Goal: Task Accomplishment & Management: Manage account settings

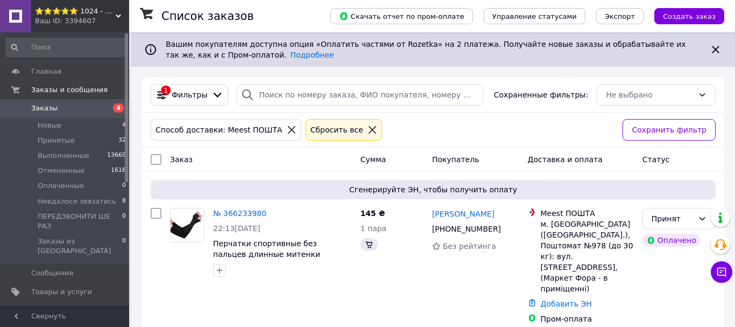
click at [89, 305] on span "Уведомления" at bounding box center [65, 310] width 68 height 10
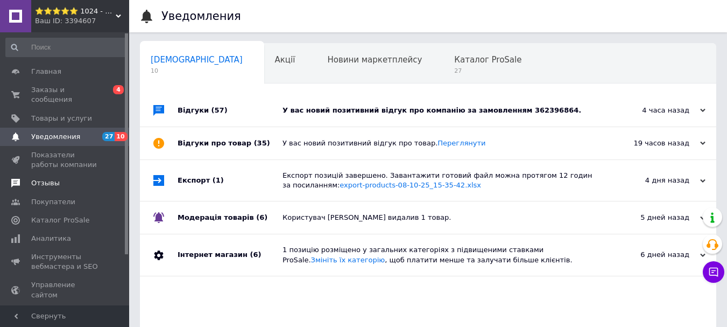
click at [62, 178] on span "Отзывы" at bounding box center [65, 183] width 68 height 10
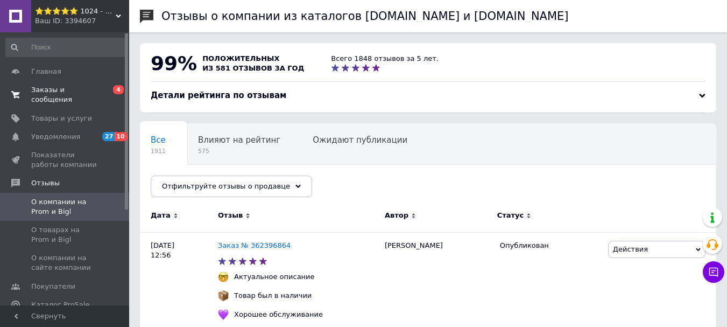
click at [70, 93] on span "Заказы и сообщения" at bounding box center [65, 94] width 68 height 19
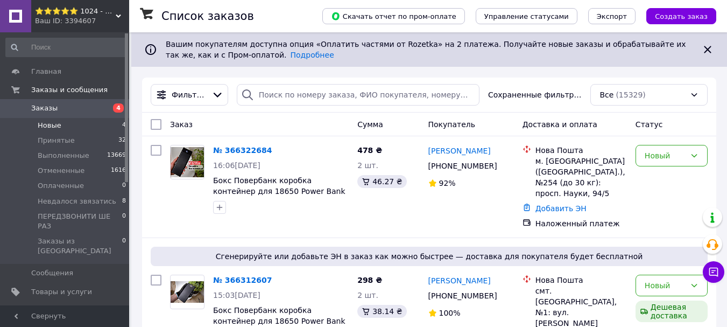
click at [94, 128] on li "Новые 4" at bounding box center [66, 125] width 132 height 15
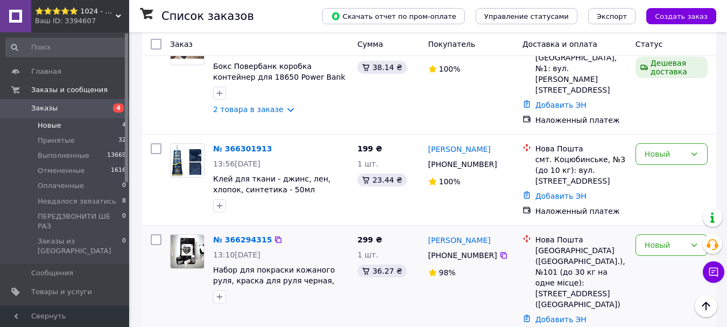
scroll to position [279, 0]
click at [660, 238] on div "Новый" at bounding box center [664, 244] width 41 height 12
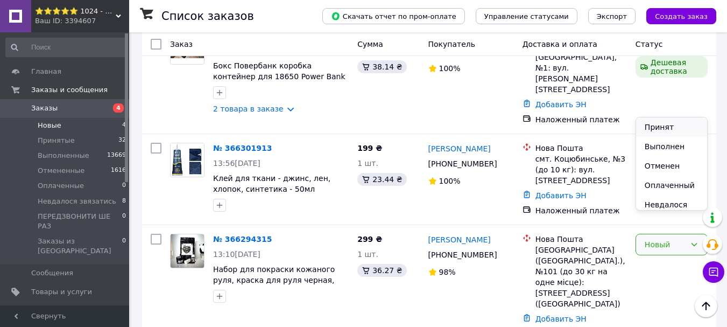
click at [655, 121] on li "Принят" at bounding box center [671, 126] width 71 height 19
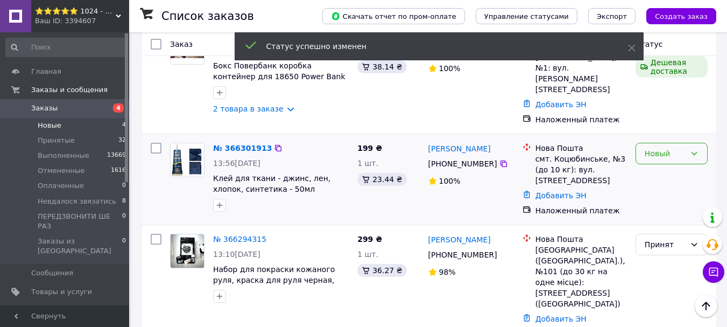
click at [657, 147] on div "Новый" at bounding box center [664, 153] width 41 height 12
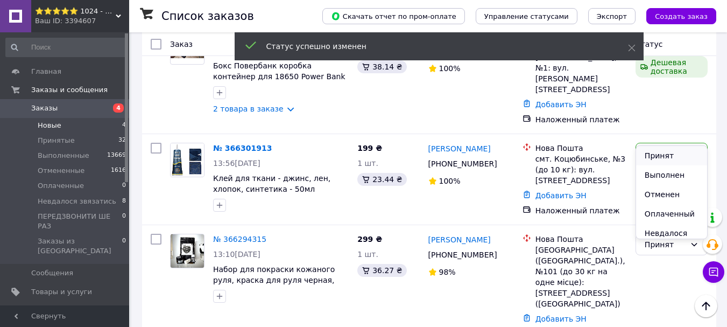
click at [655, 150] on li "Принят" at bounding box center [671, 155] width 71 height 19
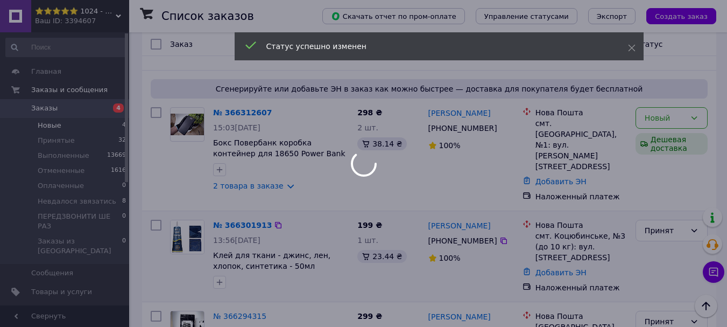
scroll to position [172, 0]
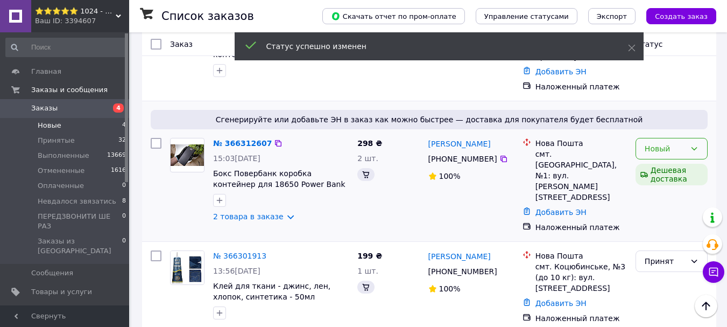
click at [681, 143] on div "Новый" at bounding box center [664, 149] width 41 height 12
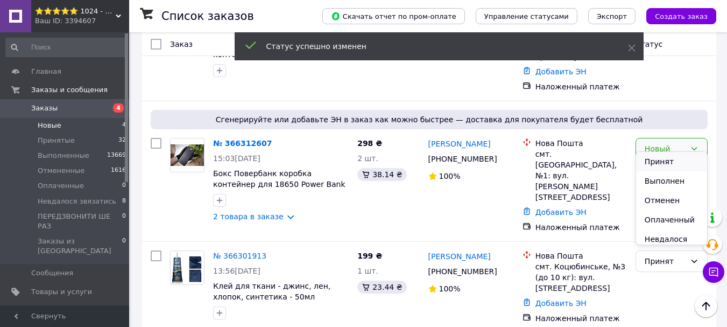
click at [643, 159] on li "Принят" at bounding box center [671, 161] width 71 height 19
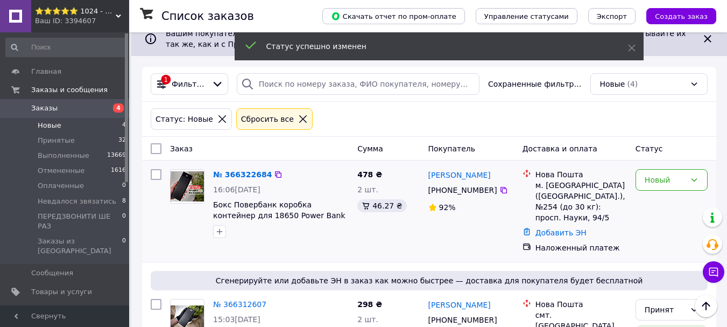
scroll to position [10, 0]
click at [653, 180] on div "Новый" at bounding box center [664, 180] width 41 height 12
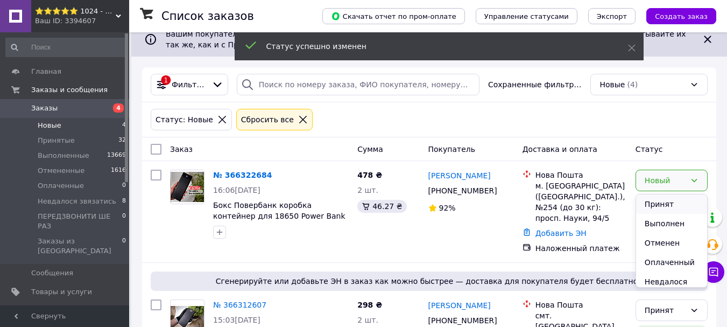
click at [661, 202] on li "Принят" at bounding box center [671, 203] width 71 height 19
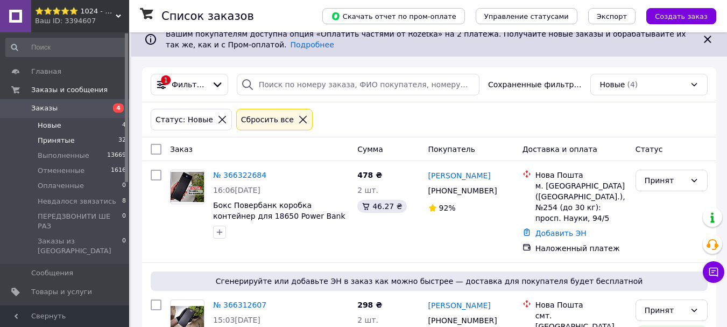
click at [41, 136] on span "Принятые" at bounding box center [56, 141] width 37 height 10
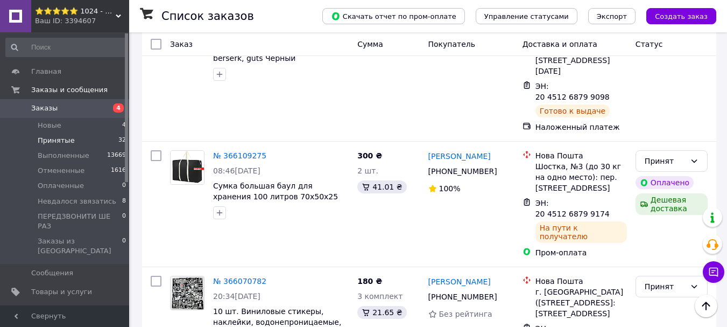
scroll to position [3253, 0]
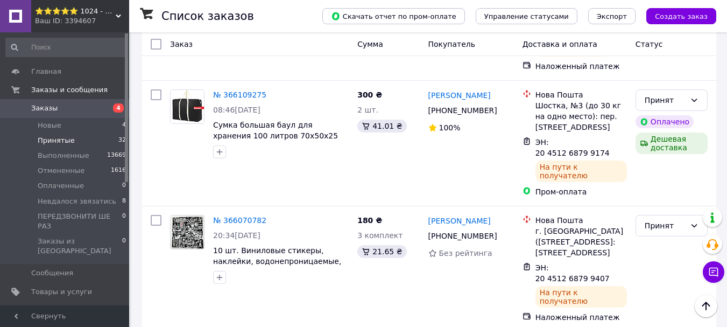
click at [659, 217] on li "Выполнен" at bounding box center [671, 220] width 71 height 19
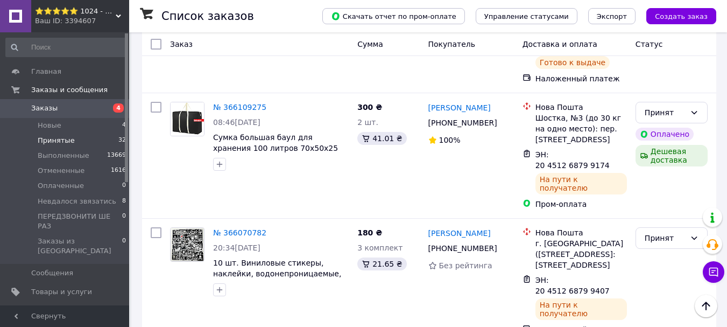
scroll to position [3199, 0]
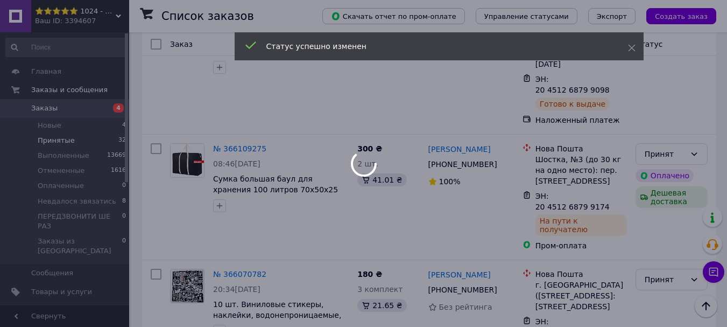
click at [679, 158] on div at bounding box center [363, 163] width 727 height 327
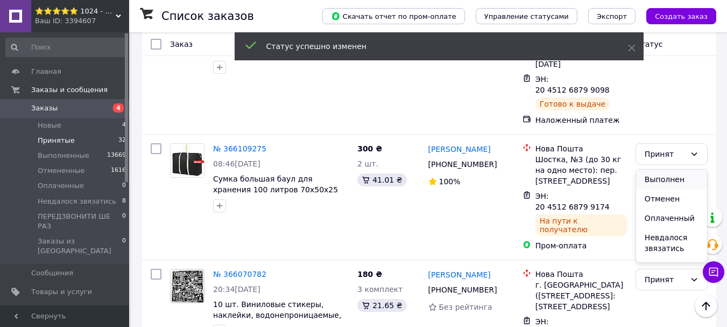
click at [658, 174] on li "Выполнен" at bounding box center [671, 178] width 71 height 19
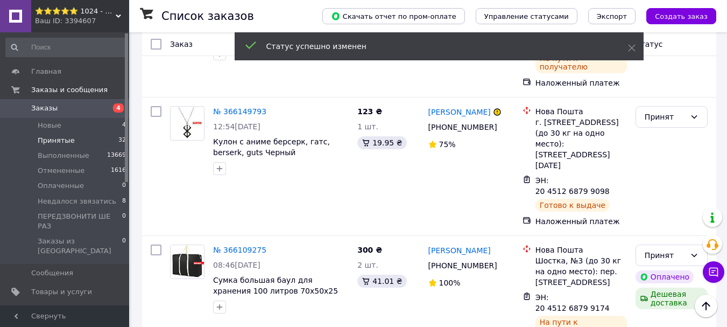
scroll to position [3092, 0]
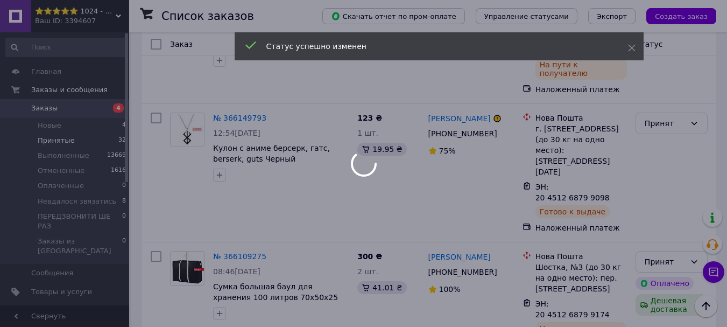
click at [683, 158] on div at bounding box center [363, 163] width 727 height 327
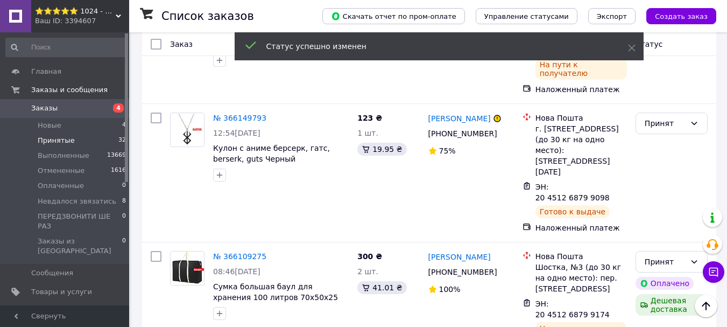
click at [680, 178] on li "Выполнен" at bounding box center [671, 180] width 71 height 19
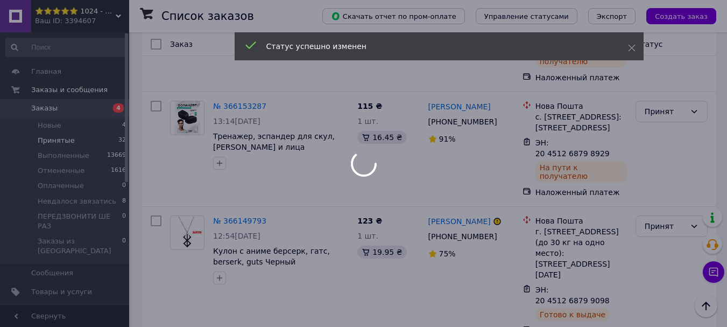
scroll to position [2984, 0]
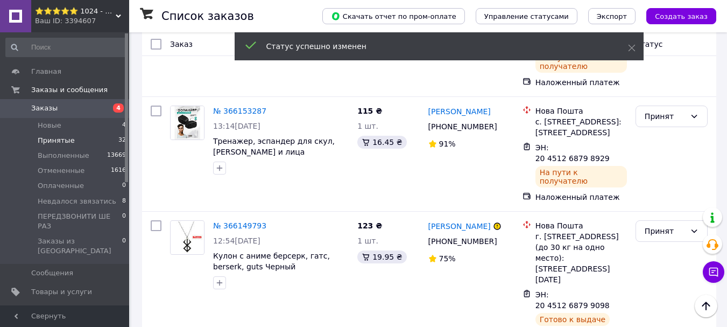
click at [670, 176] on li "Выполнен" at bounding box center [671, 182] width 71 height 19
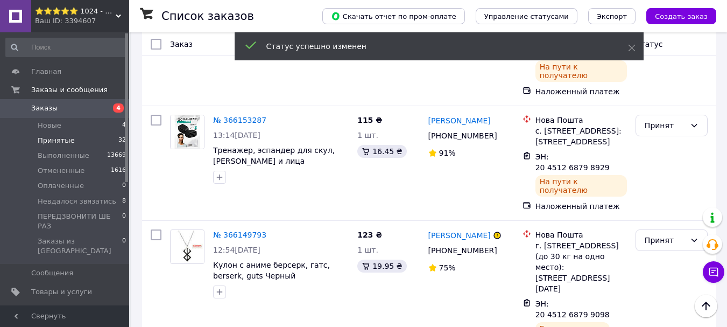
scroll to position [2930, 0]
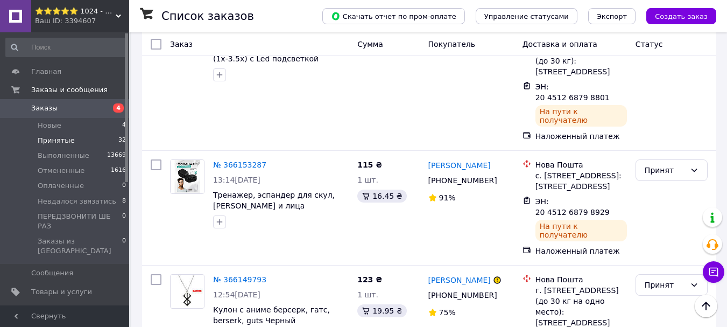
click at [678, 128] on li "Выполнен" at bounding box center [671, 130] width 71 height 19
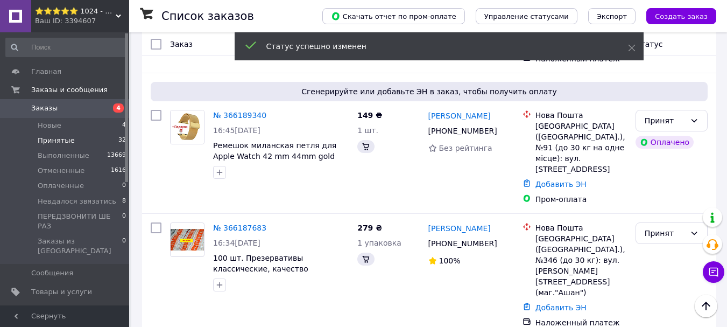
scroll to position [3354, 0]
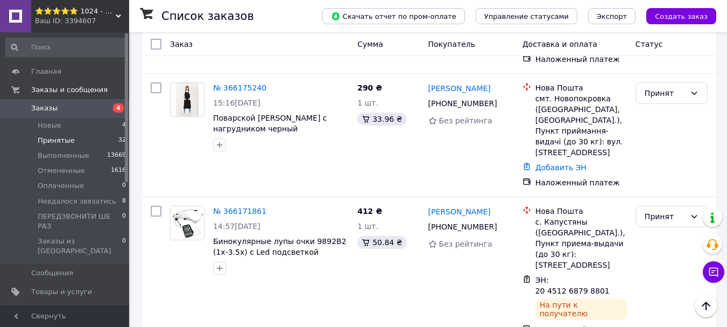
scroll to position [3193, 0]
click at [684, 163] on li "Выполнен" at bounding box center [671, 163] width 71 height 19
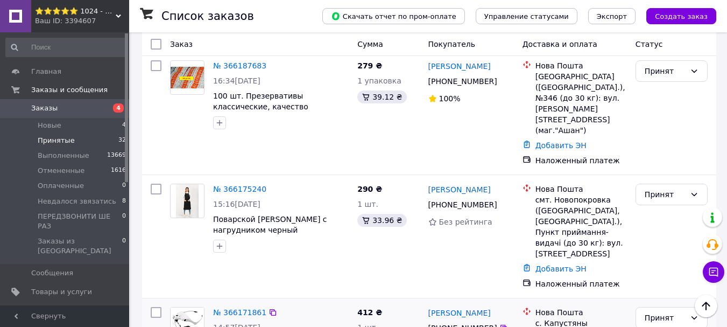
scroll to position [3085, 0]
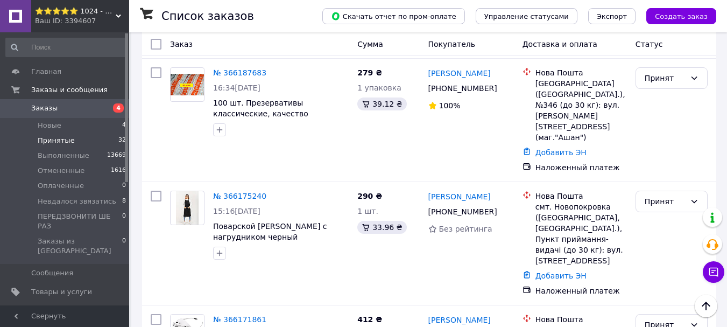
click at [656, 167] on li "Выполнен" at bounding box center [671, 165] width 71 height 19
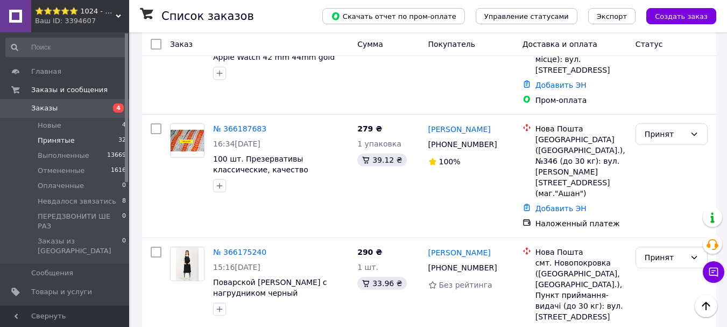
scroll to position [2978, 0]
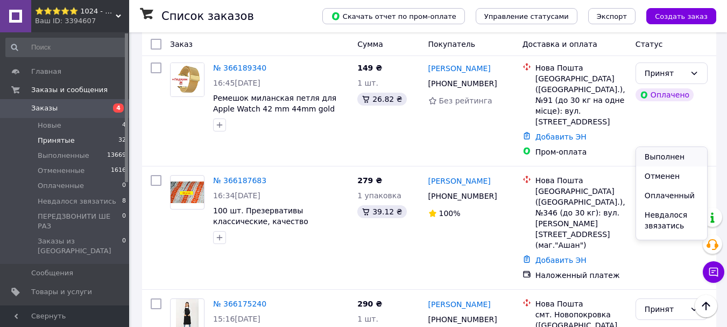
click at [665, 158] on li "Выполнен" at bounding box center [671, 156] width 71 height 19
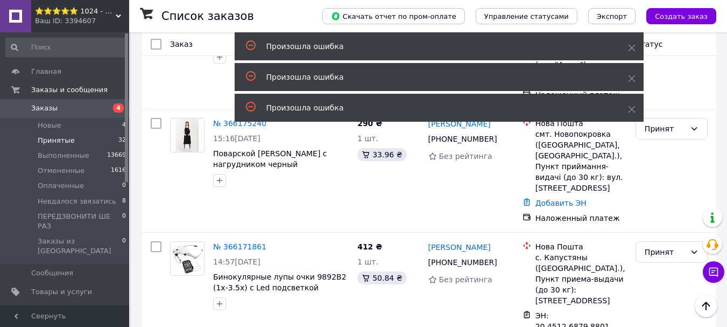
scroll to position [3139, 0]
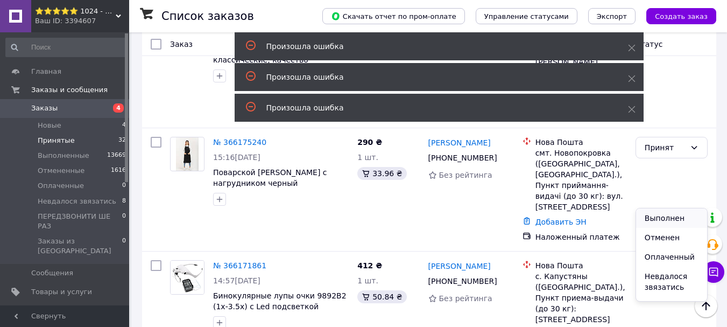
click at [668, 223] on li "Выполнен" at bounding box center [671, 217] width 71 height 19
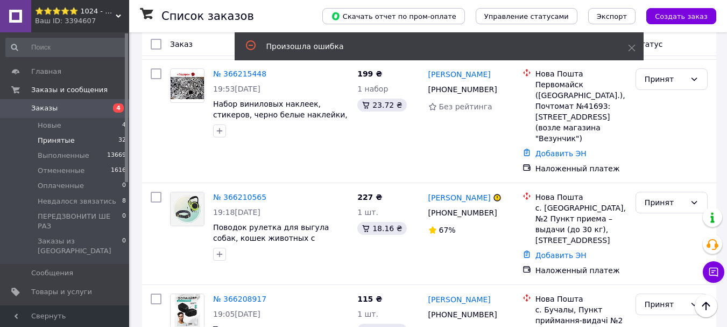
scroll to position [2225, 0]
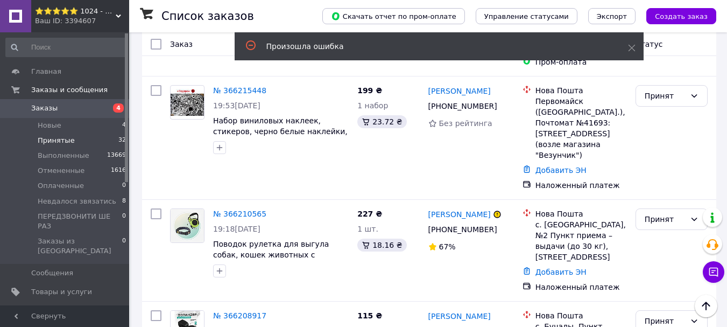
drag, startPoint x: 635, startPoint y: 266, endPoint x: 586, endPoint y: 228, distance: 62.4
click at [586, 228] on div "Заказ Сумма Покупатель Доставка и оплата Статус № 366322684 16:06, 12.10.2025 Б…" at bounding box center [429, 5] width 574 height 4165
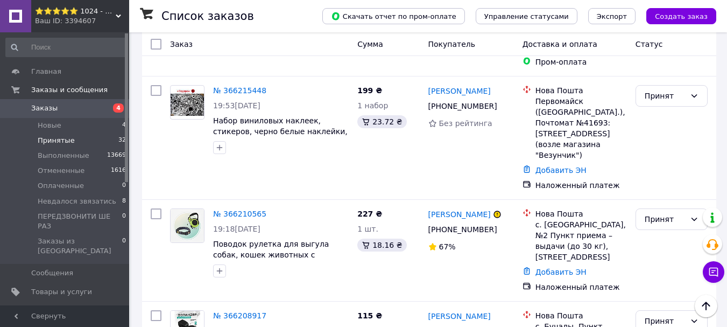
click at [665, 283] on li "Невдалося звязатись" at bounding box center [671, 286] width 71 height 30
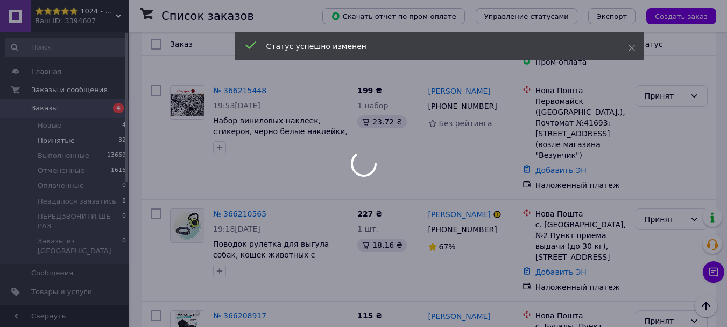
click at [222, 252] on div at bounding box center [363, 163] width 727 height 327
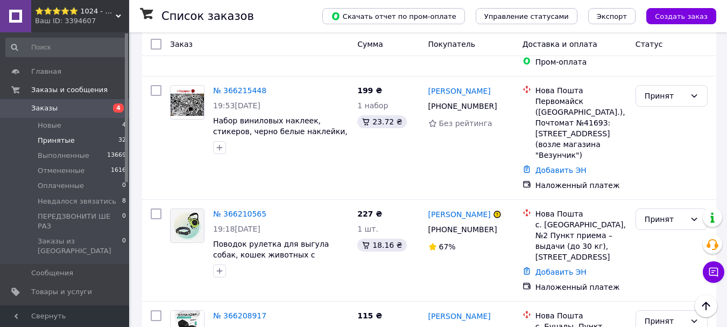
type input "2822"
checkbox input "true"
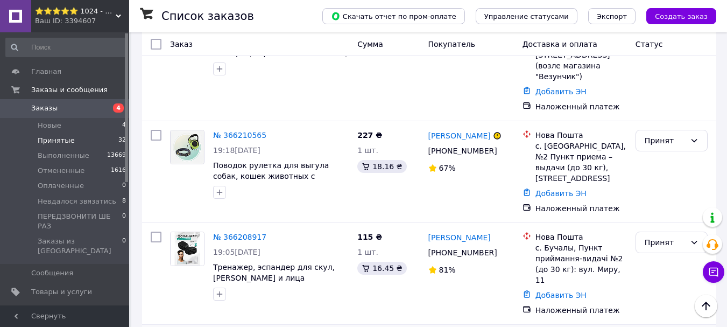
scroll to position [2386, 0]
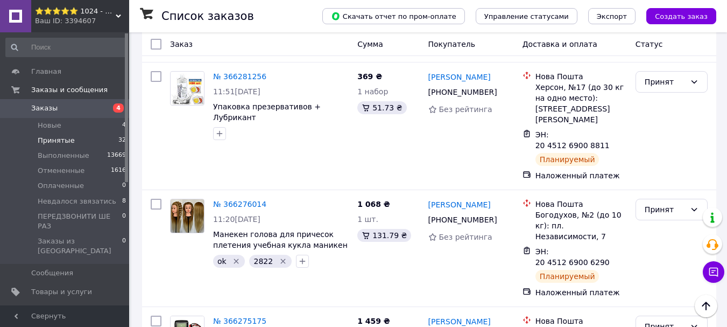
scroll to position [826, 0]
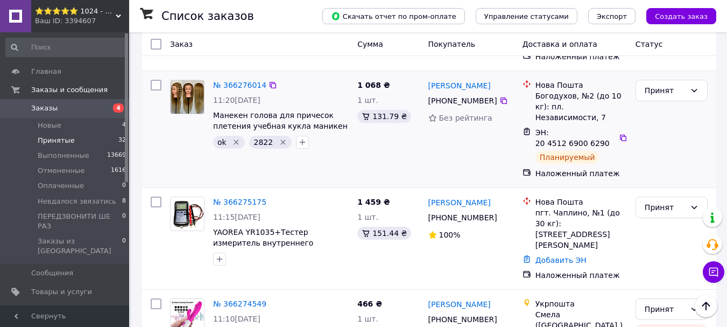
scroll to position [987, 0]
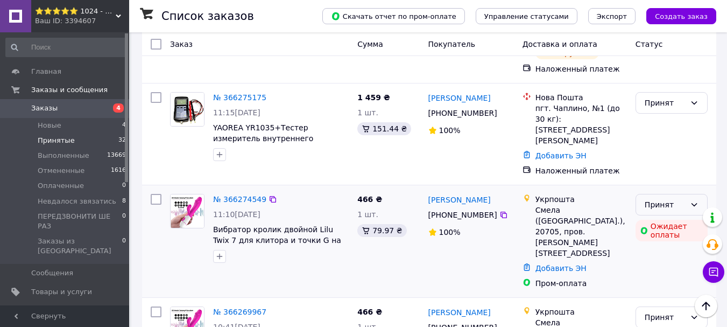
click at [681, 199] on div "Принят" at bounding box center [664, 205] width 41 height 12
click at [670, 180] on li "Невдалося звязатись" at bounding box center [671, 180] width 71 height 30
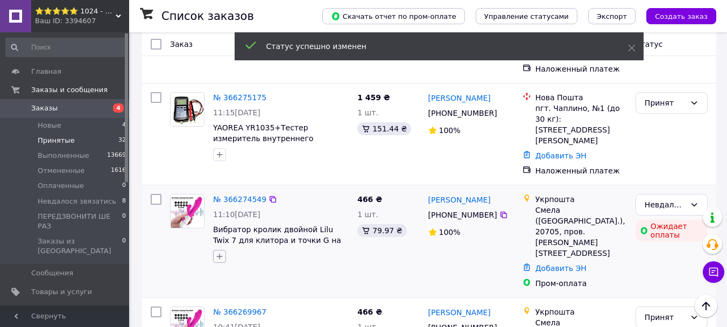
click at [220, 253] on icon "button" at bounding box center [220, 256] width 6 height 6
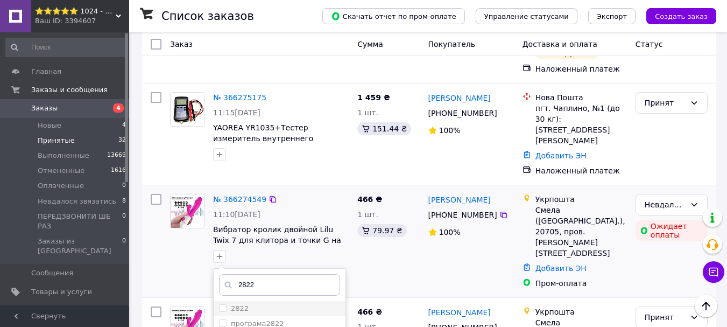
type input "2822"
click at [320, 303] on div "2822" at bounding box center [279, 308] width 121 height 10
checkbox input "true"
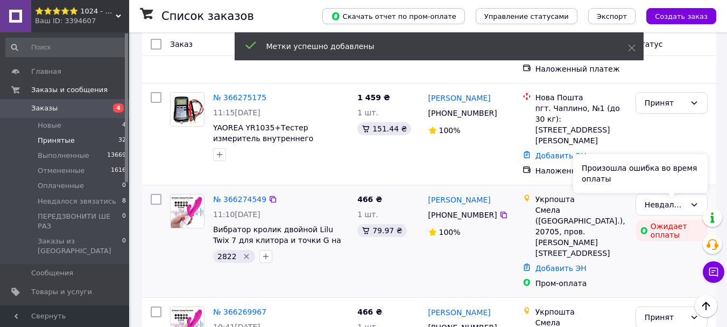
click at [689, 189] on div "Произошла ошибка во время оплаты" at bounding box center [640, 173] width 134 height 39
click at [687, 306] on div "Принят" at bounding box center [671, 317] width 72 height 22
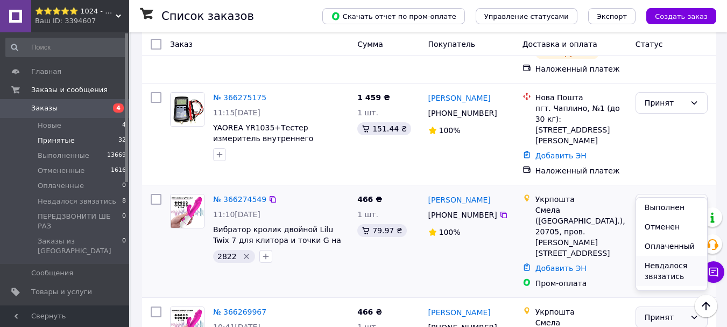
click at [673, 274] on li "Невдалося звязатись" at bounding box center [671, 271] width 71 height 30
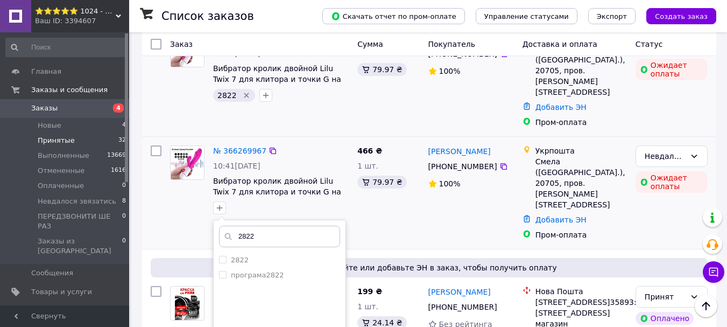
scroll to position [1149, 0]
type input "2822"
click at [242, 255] on label "2822" at bounding box center [240, 259] width 18 height 8
checkbox input "true"
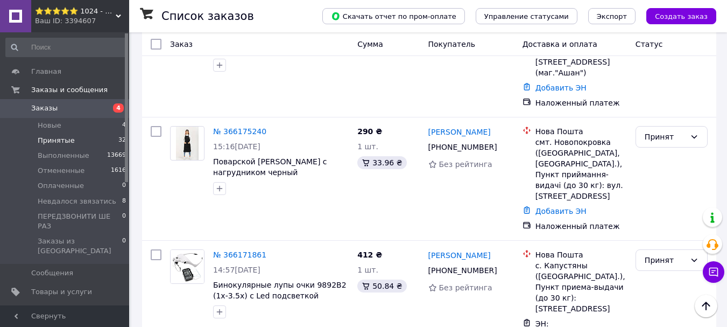
scroll to position [3067, 0]
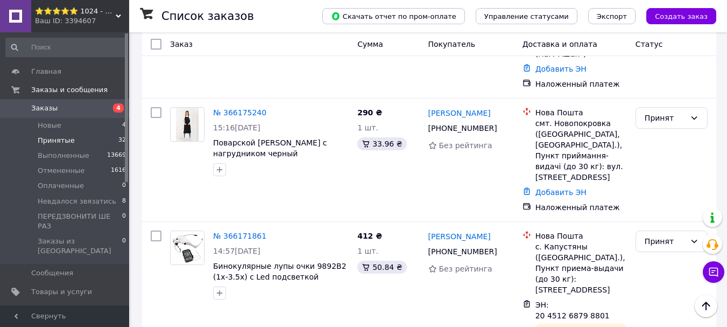
click at [660, 195] on li "Выполнен" at bounding box center [671, 198] width 71 height 19
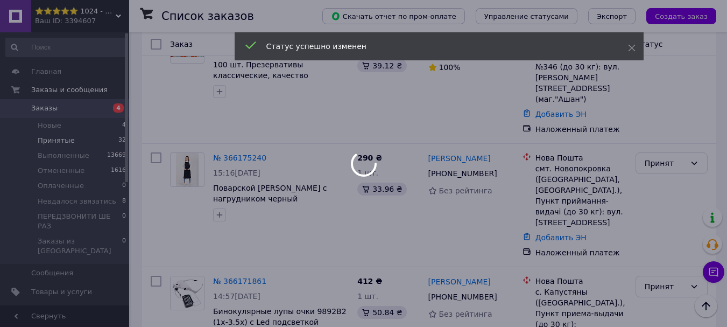
scroll to position [2959, 0]
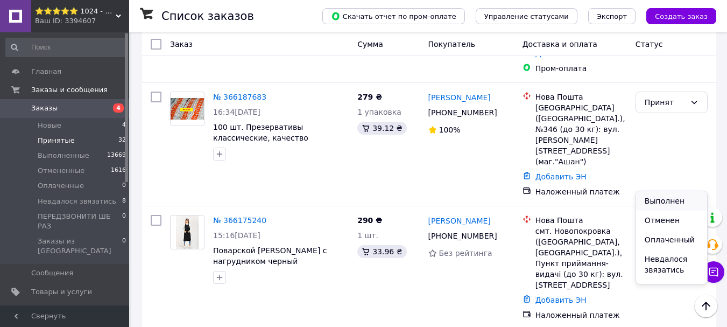
click at [675, 199] on li "Выполнен" at bounding box center [671, 200] width 71 height 19
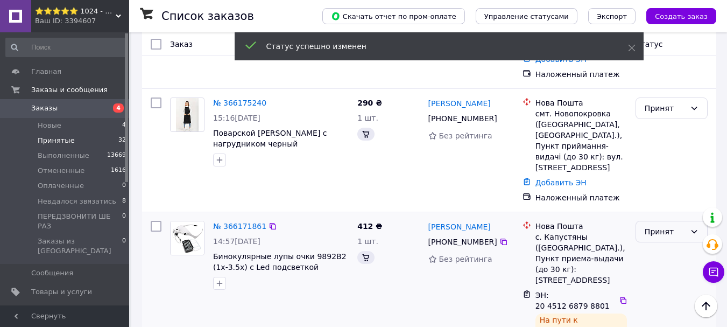
scroll to position [2670, 0]
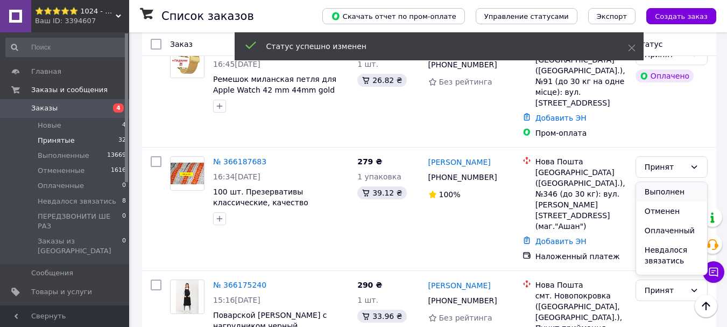
click at [668, 197] on li "Выполнен" at bounding box center [671, 191] width 71 height 19
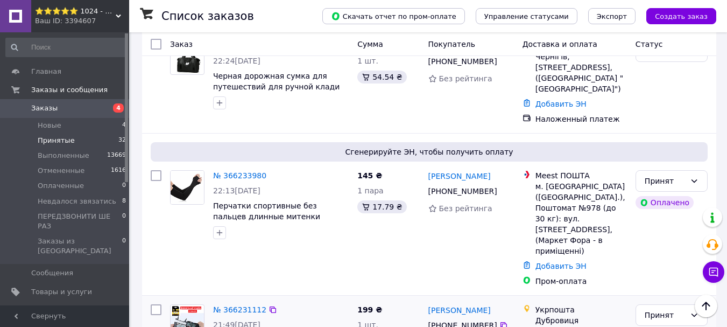
scroll to position [1453, 0]
click at [458, 317] on div "+380 93 472 27 08" at bounding box center [462, 324] width 73 height 15
click at [465, 317] on div "+380 93 472 27 08" at bounding box center [462, 324] width 73 height 15
drag, startPoint x: 458, startPoint y: 175, endPoint x: 469, endPoint y: 175, distance: 10.8
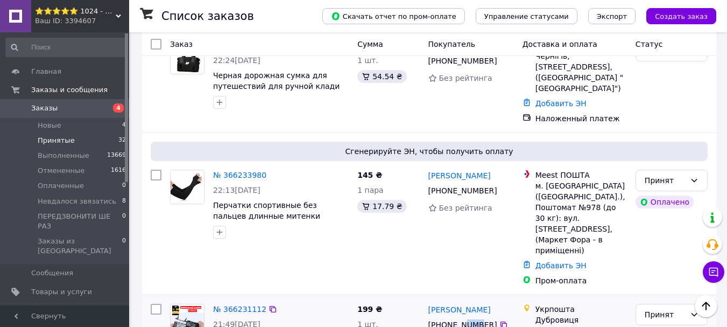
click at [469, 317] on div "+380 93 472 27 08" at bounding box center [462, 324] width 73 height 15
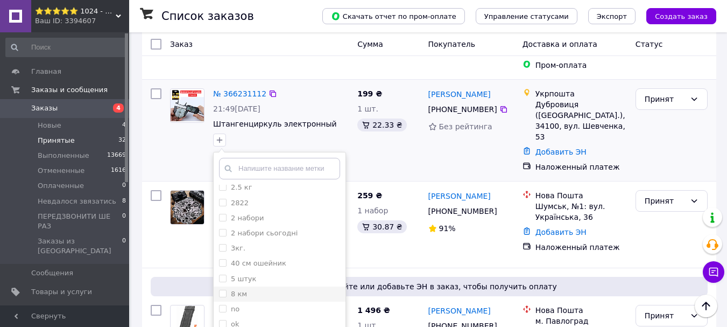
scroll to position [54, 0]
click at [272, 298] on li "ok" at bounding box center [280, 305] width 132 height 15
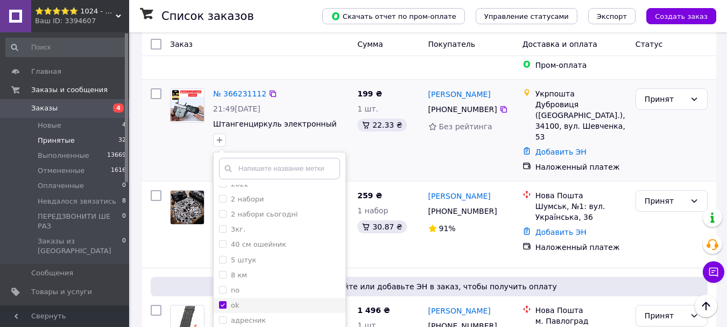
checkbox input "true"
click at [273, 285] on div "no" at bounding box center [279, 290] width 121 height 10
checkbox input "true"
click at [271, 300] on div "ok" at bounding box center [279, 305] width 121 height 10
checkbox input "false"
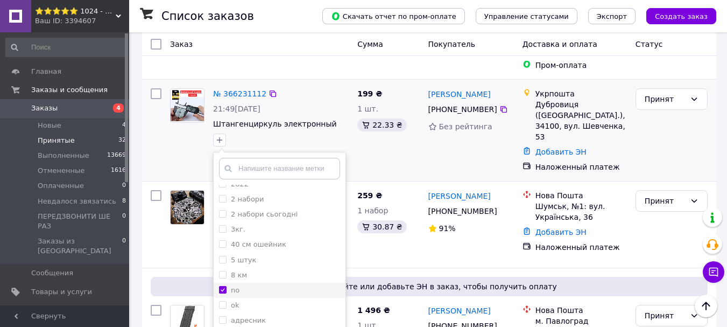
click at [283, 285] on div "no" at bounding box center [279, 290] width 121 height 10
checkbox input "false"
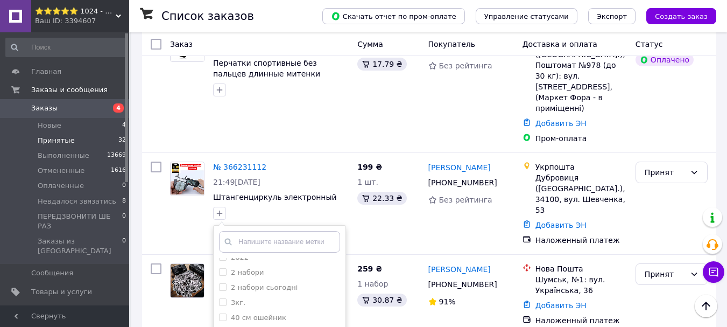
scroll to position [1506, 0]
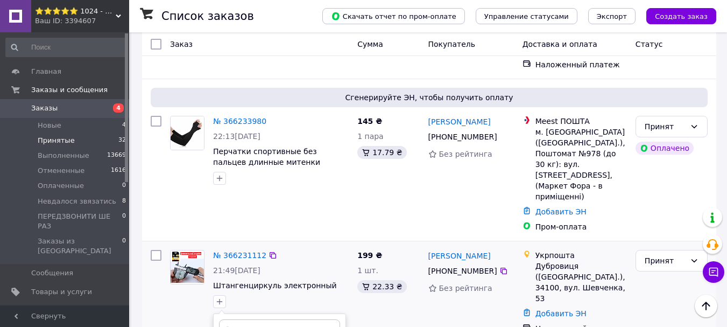
click at [422, 245] on div "199 ₴ 1 шт. 22.33 ₴" at bounding box center [388, 291] width 70 height 93
click at [546, 260] on div "Дубровиця (Рівненська обл.), 34100, вул. Шевченка, 53" at bounding box center [580, 281] width 91 height 43
click at [544, 260] on div "Дубровиця (Рівненська обл.), 34100, вул. Шевченка, 53" at bounding box center [580, 281] width 91 height 43
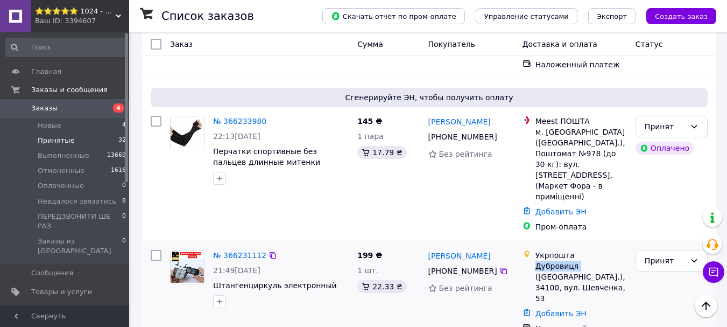
click at [556, 260] on div "Дубровиця (Рівненська обл.), 34100, вул. Шевченка, 53" at bounding box center [580, 281] width 91 height 43
drag, startPoint x: 599, startPoint y: 118, endPoint x: 606, endPoint y: 131, distance: 14.7
click at [606, 260] on div "Дубровиця (Рівненська обл.), 34100, вул. Шевченка, 53" at bounding box center [580, 281] width 91 height 43
click at [562, 250] on div "Укрпошта" at bounding box center [580, 255] width 91 height 11
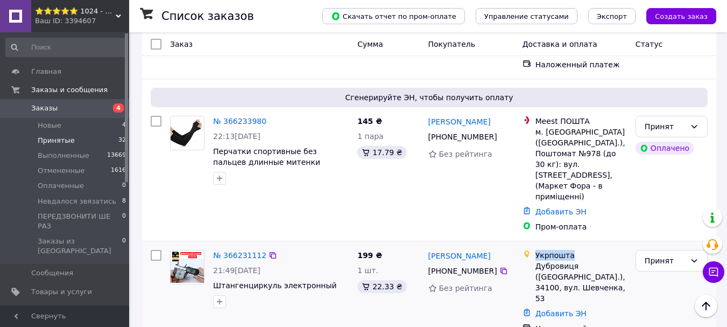
click at [562, 250] on div "Укрпошта" at bounding box center [580, 255] width 91 height 11
click at [648, 254] on div "Принят" at bounding box center [664, 260] width 41 height 12
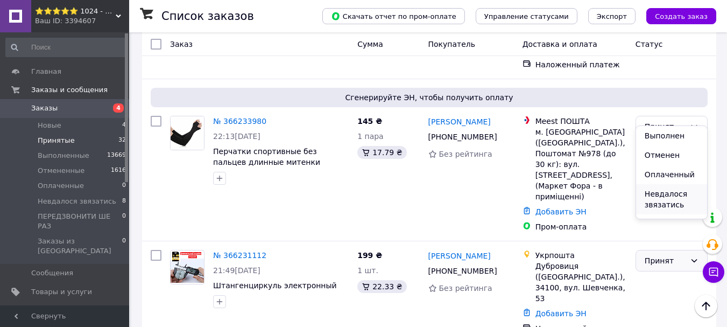
click at [654, 208] on li "Невдалося звязатись" at bounding box center [671, 199] width 71 height 30
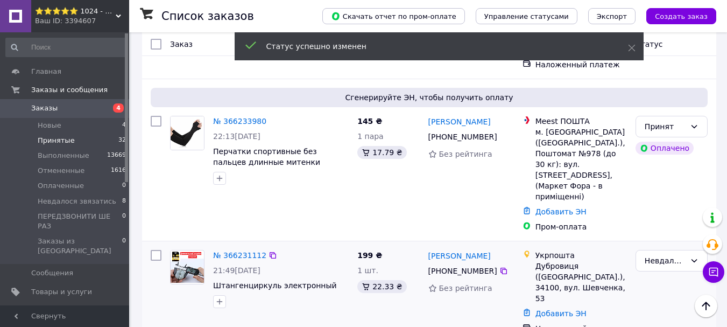
click at [369, 245] on div "199 ₴ 1 шт. 22.33 ₴" at bounding box center [388, 291] width 70 height 93
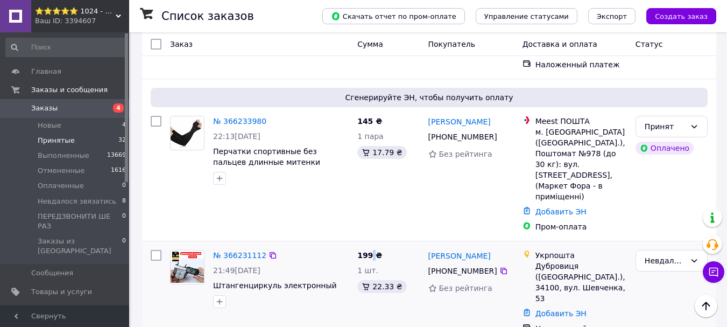
click at [369, 245] on div "199 ₴ 1 шт. 22.33 ₴" at bounding box center [388, 291] width 70 height 93
click at [366, 245] on div "199 ₴ 1 шт. 22.33 ₴" at bounding box center [388, 291] width 70 height 93
click at [679, 254] on div "Невдалося звязатись" at bounding box center [664, 260] width 41 height 12
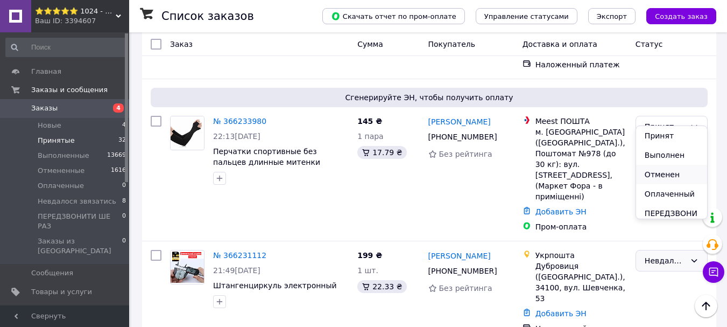
click at [650, 172] on li "Отменен" at bounding box center [671, 174] width 71 height 19
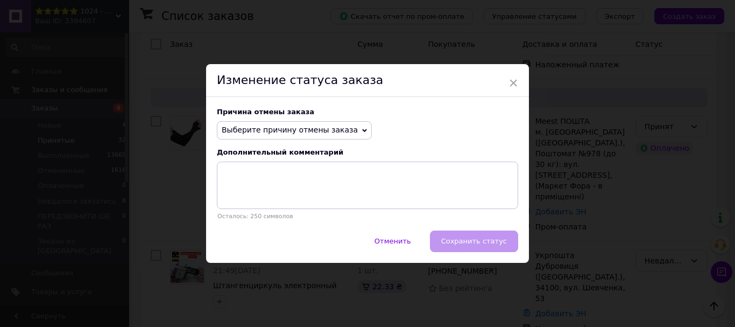
click at [298, 132] on span "Выберите причину отмены заказа" at bounding box center [290, 129] width 136 height 9
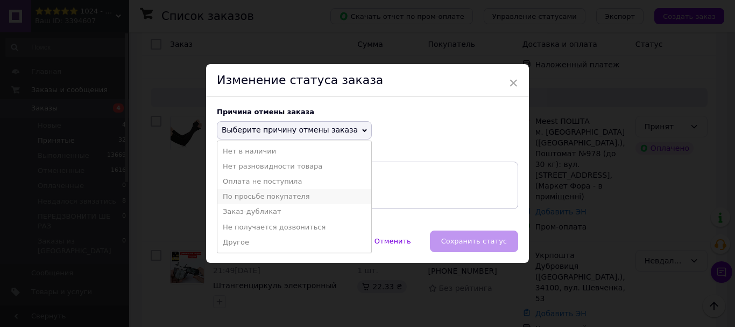
click at [278, 194] on li "По просьбе покупателя" at bounding box center [294, 196] width 154 height 15
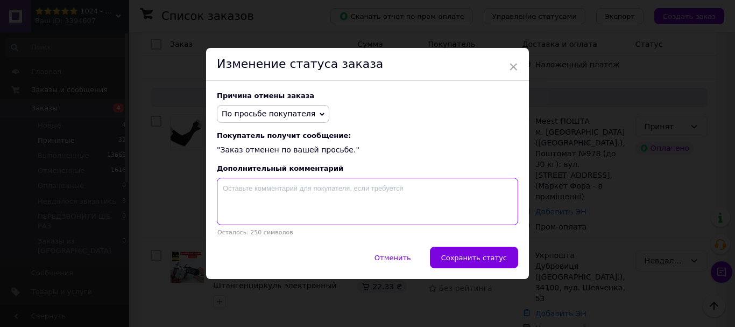
click at [417, 206] on textarea at bounding box center [367, 201] width 301 height 47
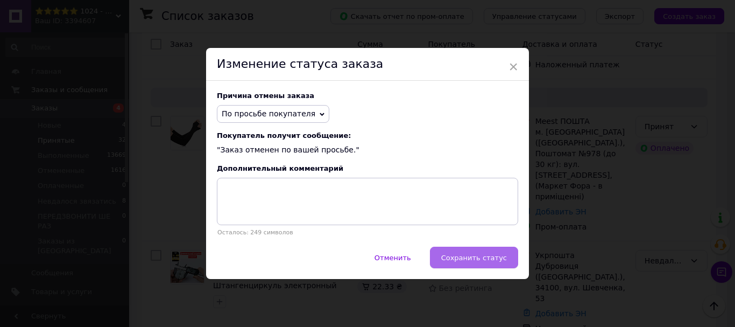
click at [451, 258] on span "Сохранить статус" at bounding box center [474, 257] width 66 height 8
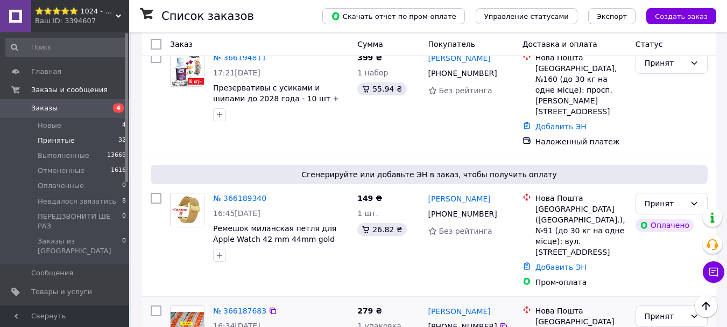
scroll to position [2444, 0]
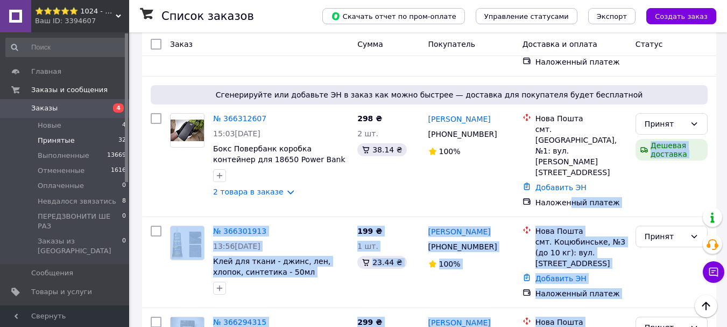
scroll to position [185, 0]
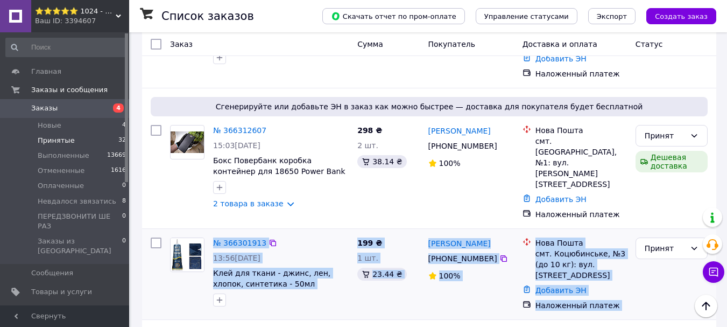
drag, startPoint x: 628, startPoint y: 265, endPoint x: 199, endPoint y: 229, distance: 430.9
copy div "№ 366301913 13:56, 12.10.2025 Клей для ткани - джинс, лен, хлопок, синтетика - …"
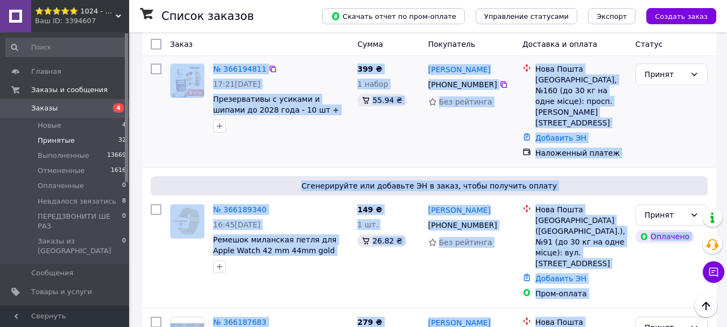
scroll to position [2444, 0]
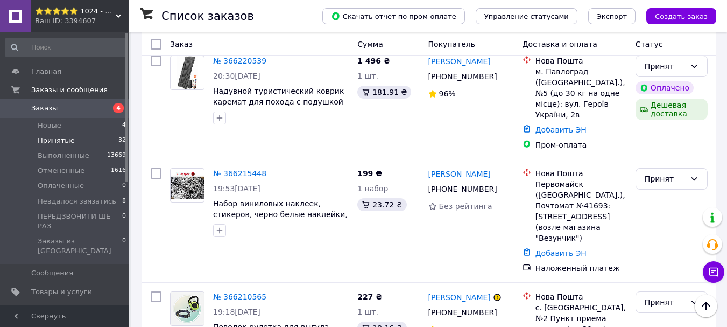
scroll to position [1798, 0]
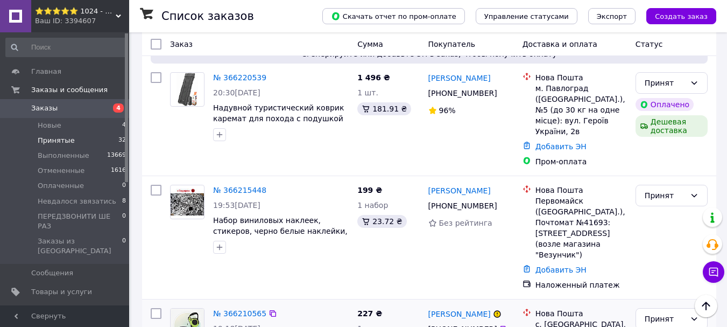
drag, startPoint x: 281, startPoint y: 184, endPoint x: 316, endPoint y: 233, distance: 60.2
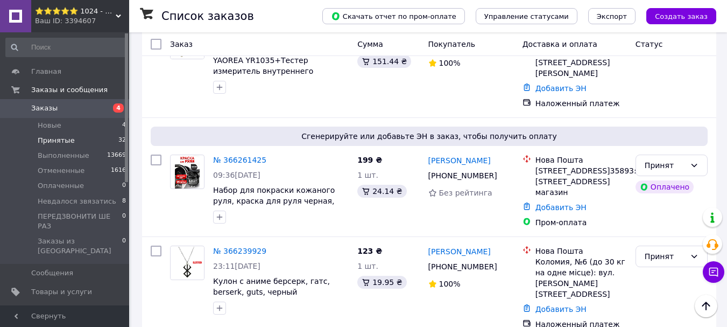
scroll to position [1045, 0]
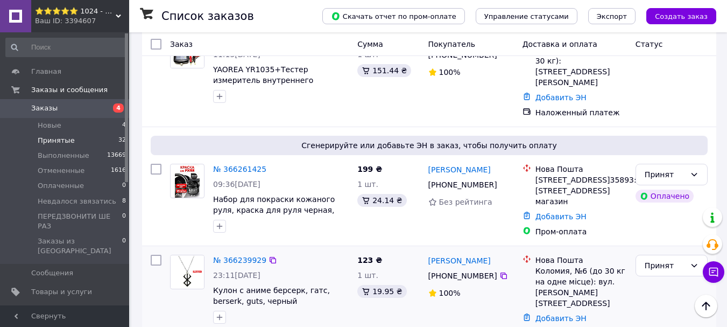
click at [470, 268] on div "+380 68 213 25 36" at bounding box center [462, 275] width 73 height 15
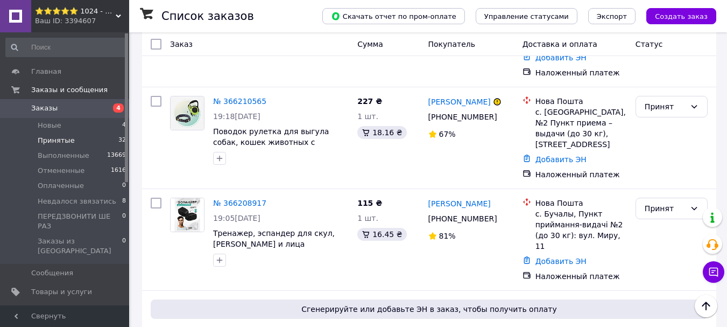
scroll to position [447, 0]
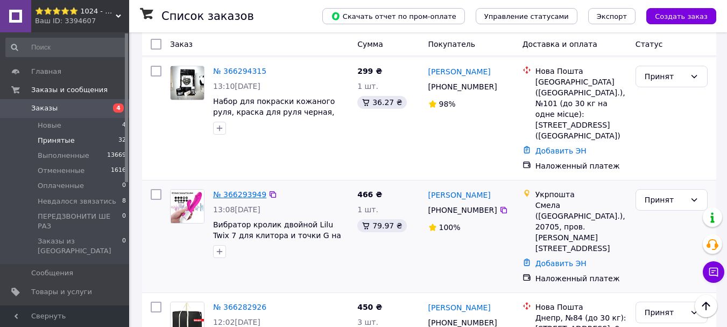
click at [226, 190] on link "№ 366293949" at bounding box center [239, 194] width 53 height 9
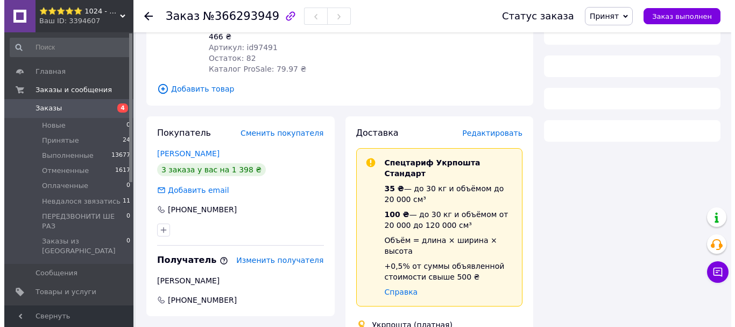
scroll to position [161, 0]
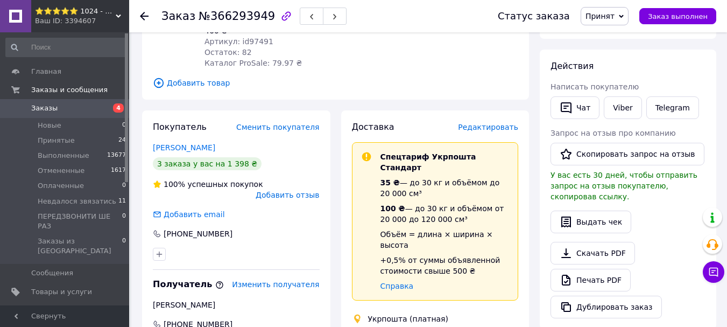
click at [503, 122] on div "Доставка Редактировать" at bounding box center [435, 127] width 167 height 12
click at [503, 123] on span "Редактировать" at bounding box center [488, 127] width 60 height 9
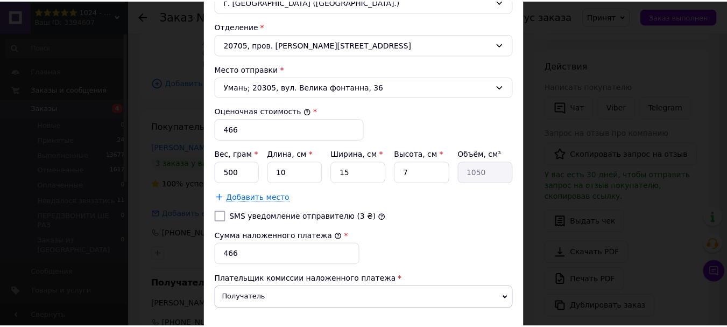
scroll to position [434, 0]
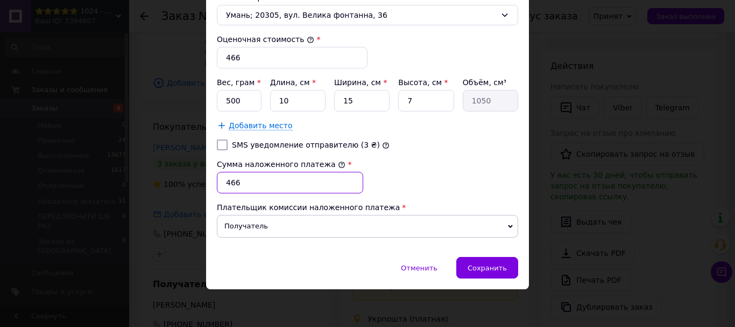
click at [304, 177] on input "466" at bounding box center [290, 183] width 146 height 22
type input "466"
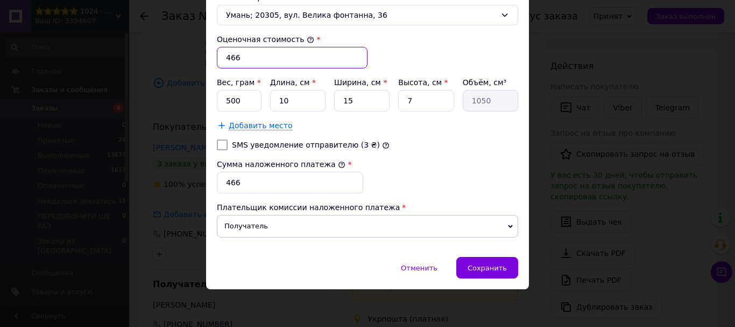
click at [260, 60] on input "466" at bounding box center [292, 58] width 151 height 22
type input "472"
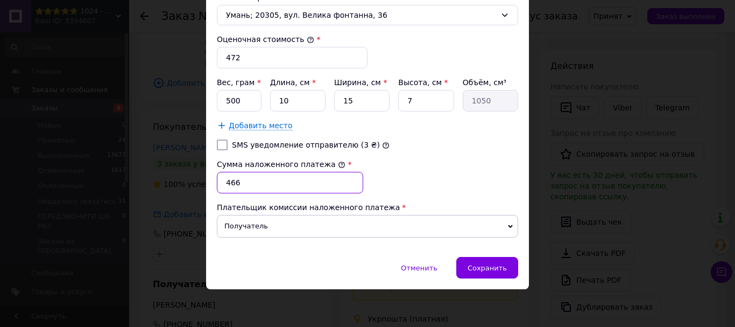
click at [258, 178] on input "466" at bounding box center [290, 183] width 146 height 22
type input "472"
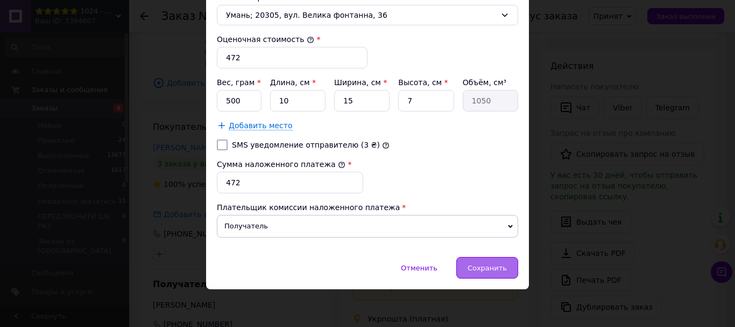
click at [485, 260] on div "Сохранить" at bounding box center [487, 268] width 62 height 22
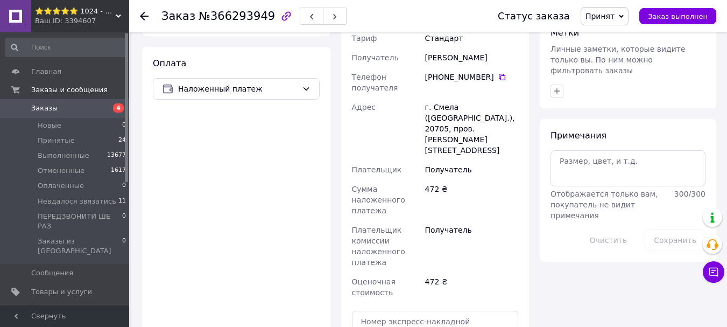
scroll to position [484, 0]
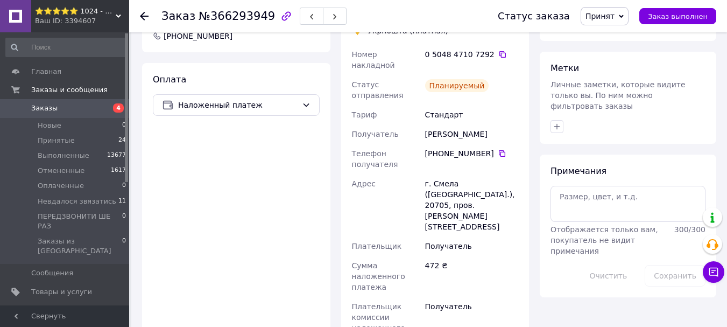
scroll to position [430, 0]
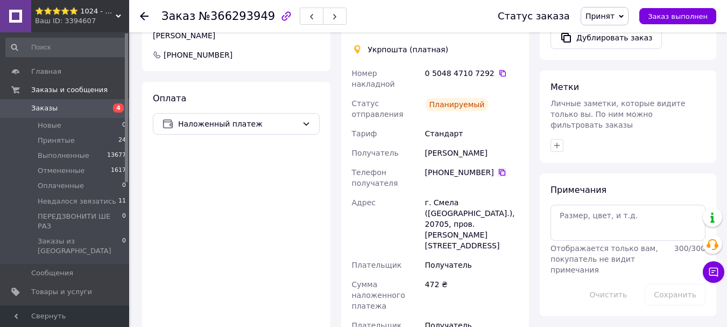
click at [498, 168] on icon at bounding box center [502, 172] width 9 height 9
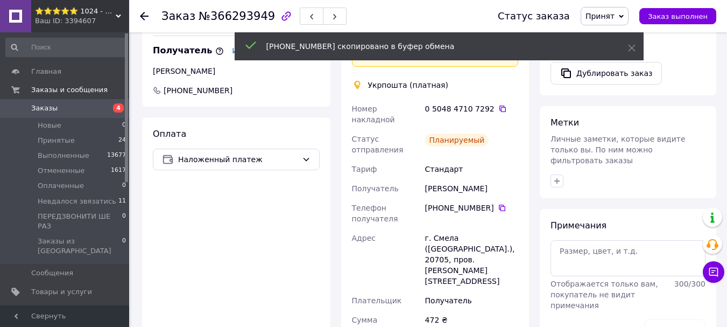
scroll to position [377, 0]
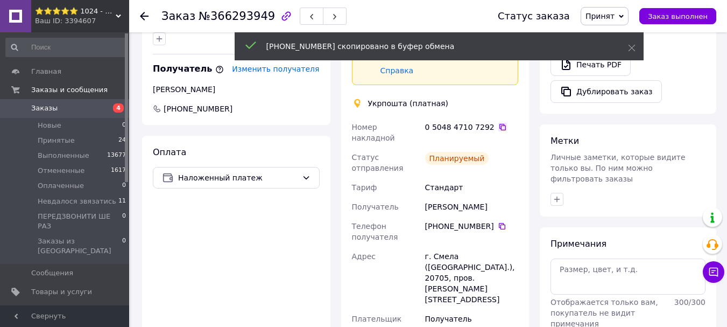
click at [498, 123] on icon at bounding box center [502, 127] width 9 height 9
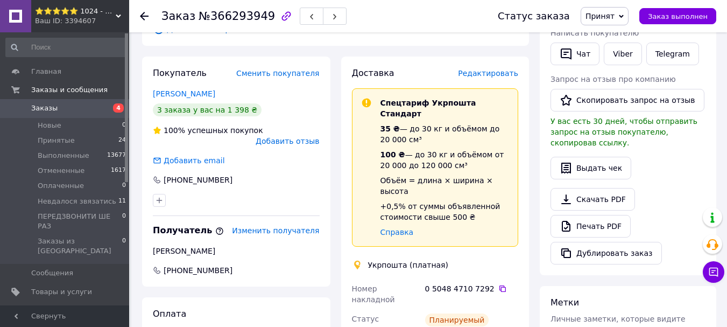
scroll to position [269, 0]
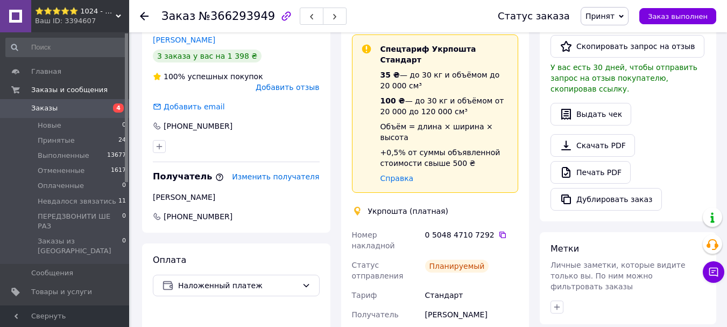
click at [140, 17] on use at bounding box center [144, 16] width 9 height 9
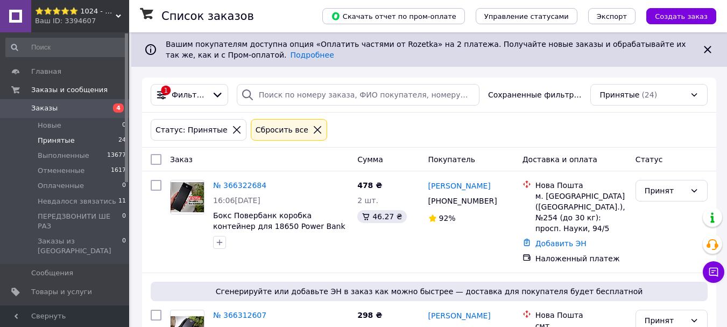
scroll to position [971, 0]
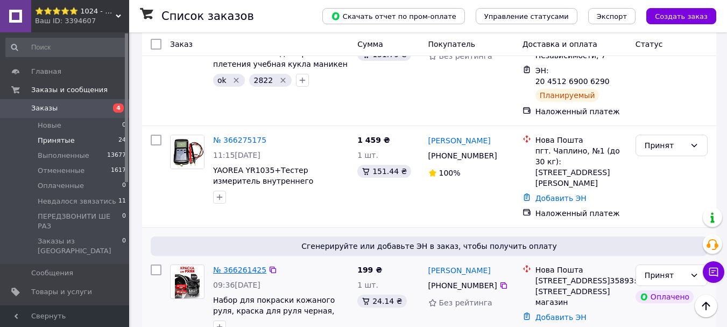
click at [217, 265] on link "№ 366261425" at bounding box center [239, 269] width 53 height 9
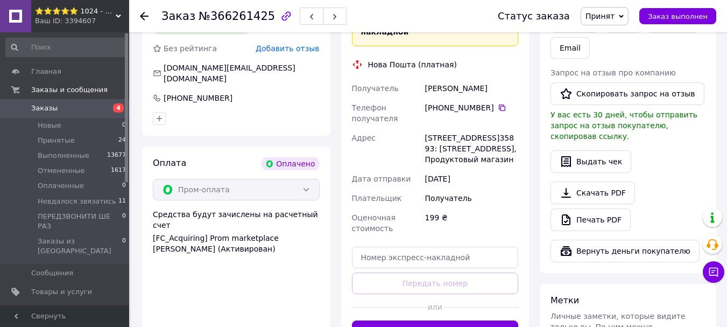
scroll to position [573, 0]
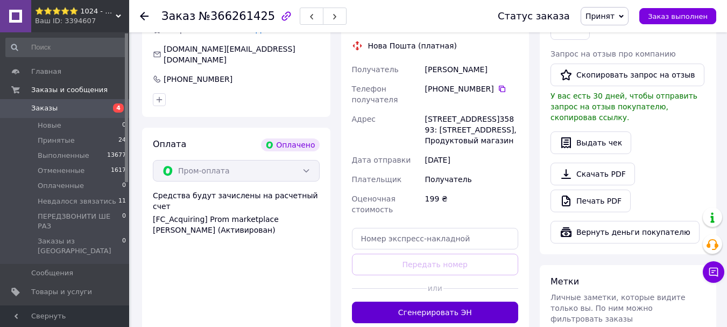
click at [469, 301] on button "Сгенерировать ЭН" at bounding box center [435, 312] width 167 height 22
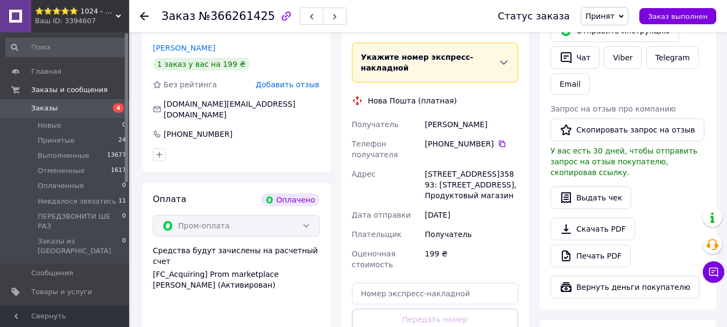
scroll to position [465, 0]
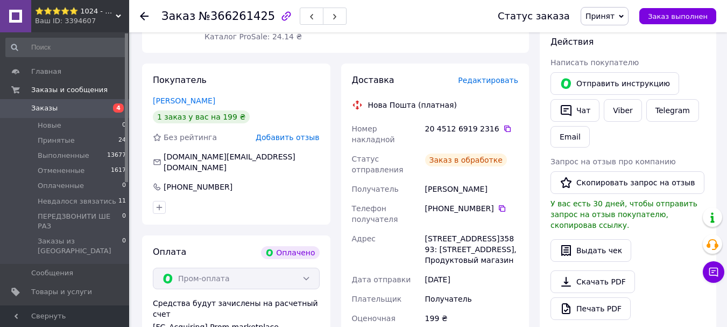
click at [504, 123] on div "20 4512 6919 2316" at bounding box center [471, 128] width 93 height 11
click at [503, 124] on icon at bounding box center [507, 128] width 9 height 9
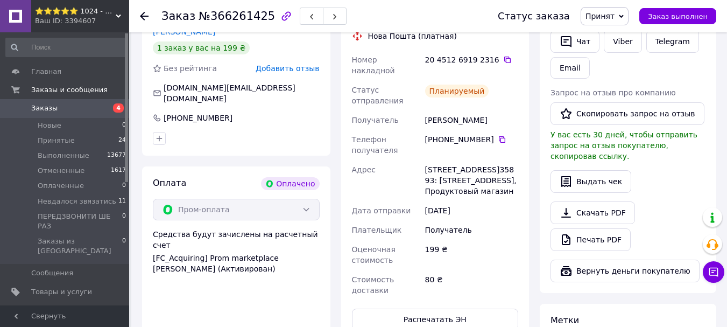
scroll to position [519, 0]
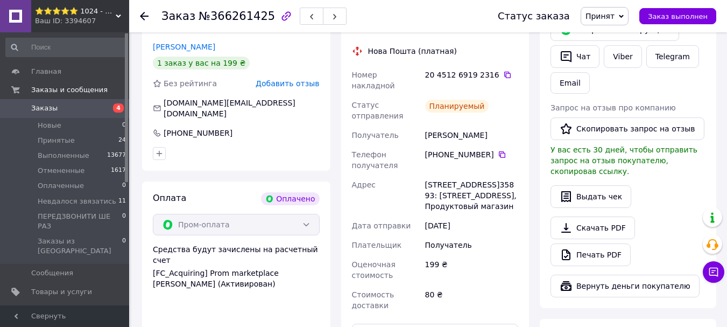
click at [141, 13] on icon at bounding box center [144, 16] width 9 height 9
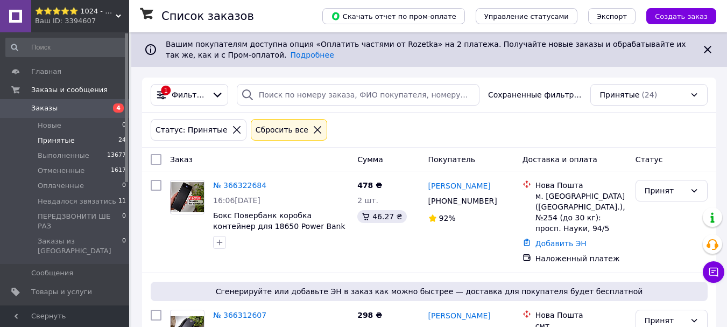
scroll to position [1265, 0]
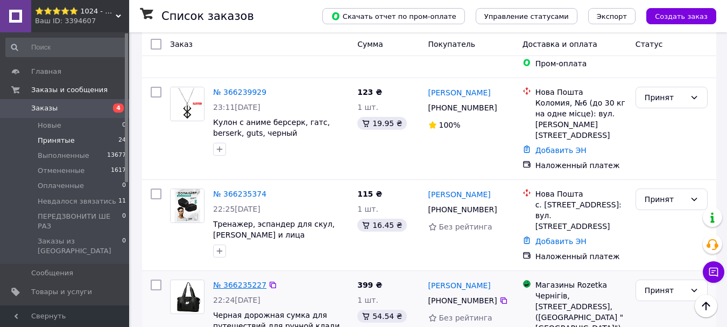
click at [229, 280] on link "№ 366235227" at bounding box center [239, 284] width 53 height 9
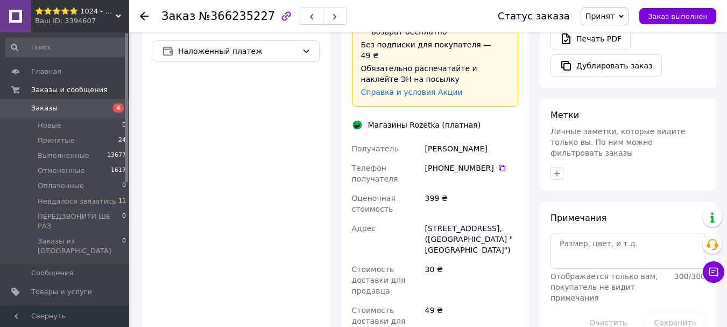
scroll to position [514, 0]
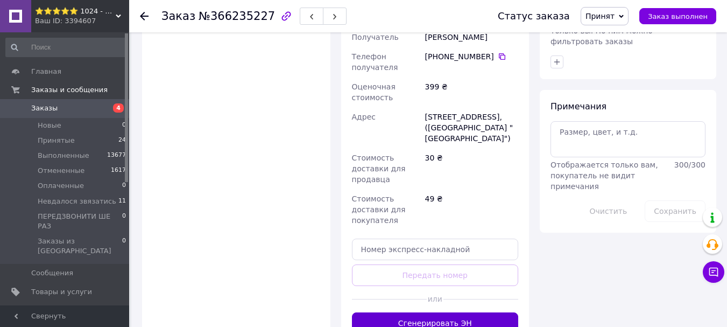
click at [462, 312] on button "Сгенерировать ЭН" at bounding box center [435, 323] width 167 height 22
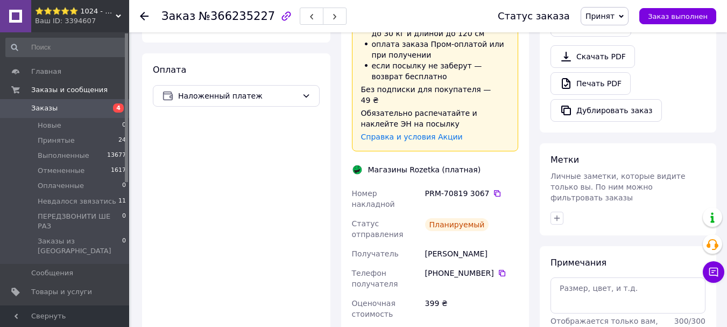
scroll to position [377, 0]
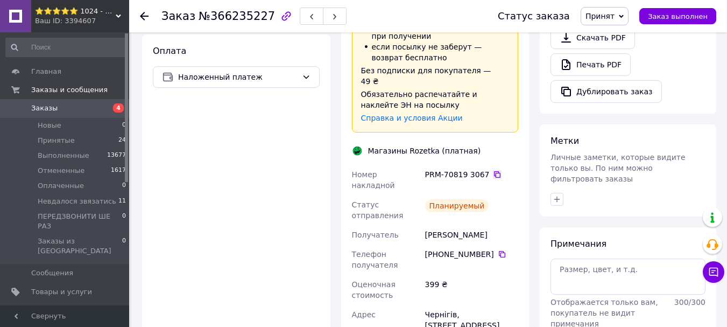
click at [493, 170] on icon at bounding box center [497, 174] width 9 height 9
click at [145, 18] on icon at bounding box center [144, 16] width 9 height 9
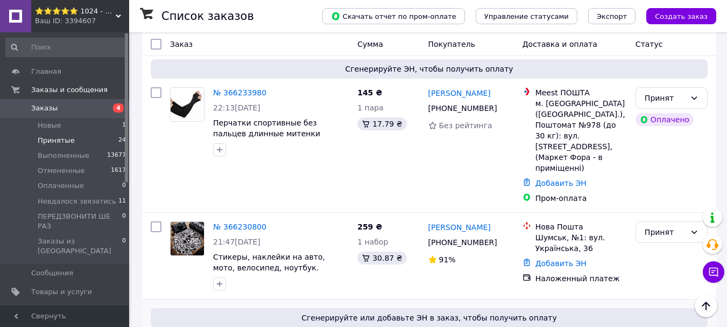
scroll to position [1668, 0]
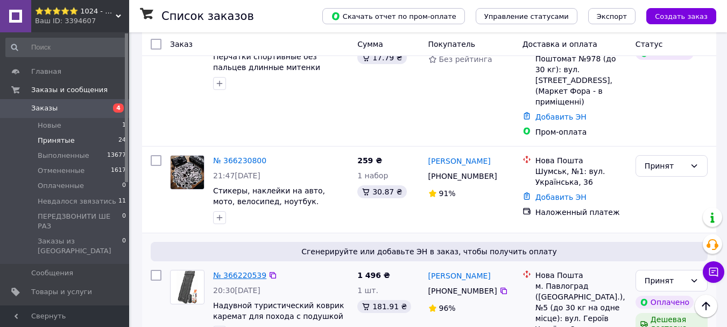
click at [223, 271] on link "№ 366220539" at bounding box center [239, 275] width 53 height 9
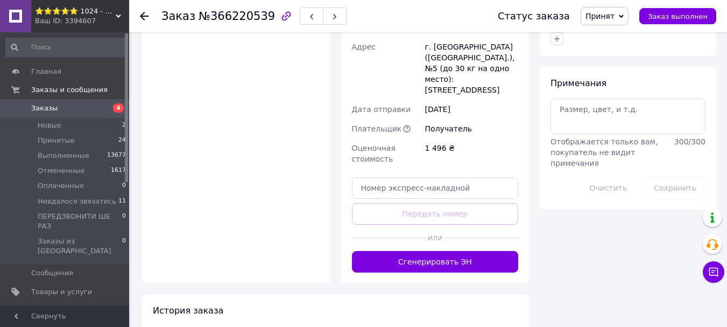
scroll to position [848, 0]
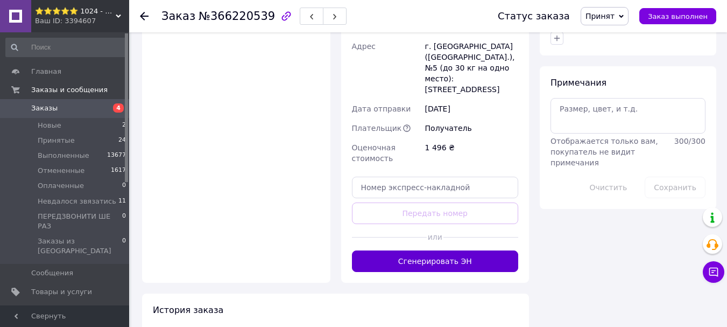
drag, startPoint x: 422, startPoint y: 208, endPoint x: 427, endPoint y: 199, distance: 10.3
click at [427, 250] on button "Сгенерировать ЭН" at bounding box center [435, 261] width 167 height 22
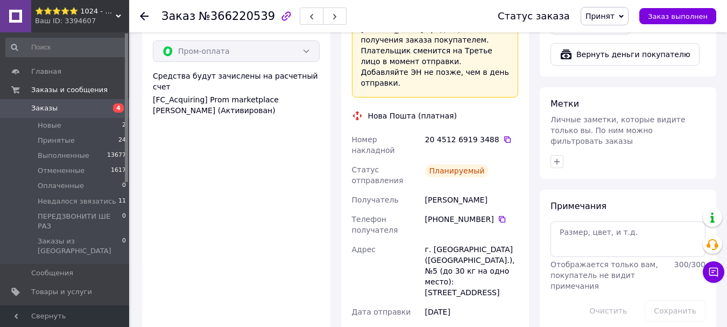
scroll to position [686, 0]
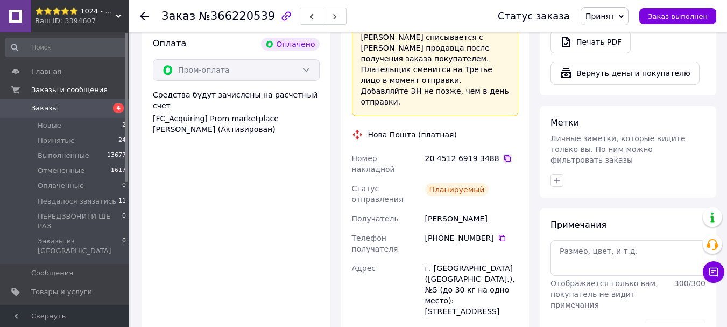
click at [503, 154] on icon at bounding box center [507, 158] width 9 height 9
click at [146, 20] on div at bounding box center [144, 16] width 9 height 11
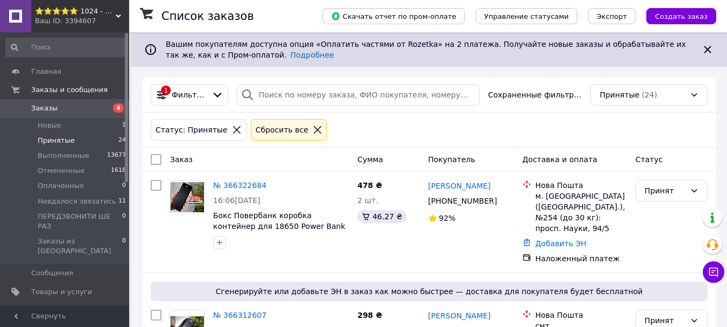
scroll to position [1768, 0]
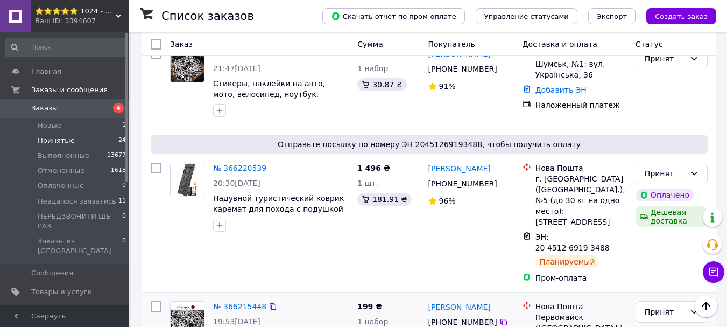
click at [254, 302] on link "№ 366215448" at bounding box center [239, 306] width 53 height 9
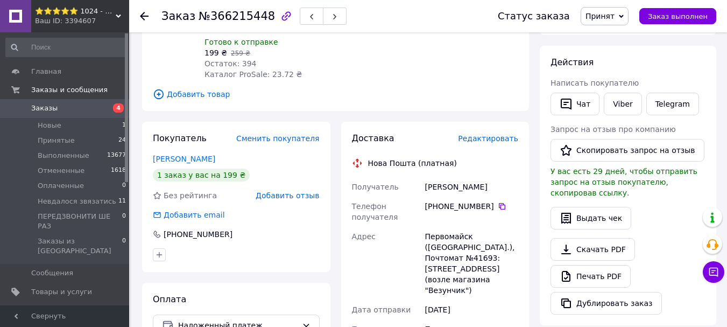
scroll to position [545, 0]
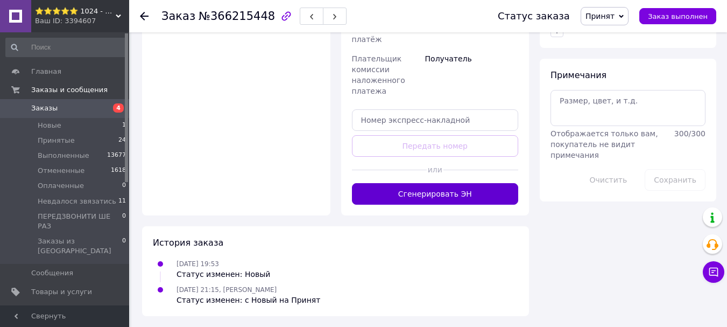
click at [393, 189] on button "Сгенерировать ЭН" at bounding box center [435, 194] width 167 height 22
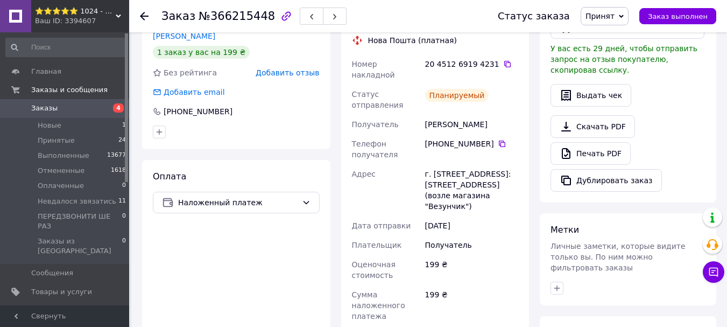
scroll to position [276, 0]
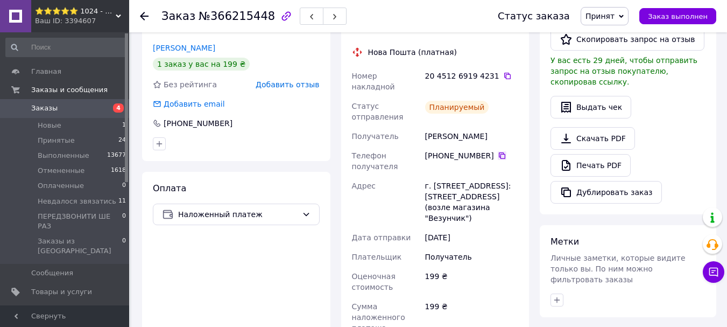
click at [499, 152] on icon at bounding box center [502, 155] width 6 height 6
click at [497, 70] on div "20 4512 6919 4231" at bounding box center [471, 75] width 93 height 11
click at [503, 72] on icon at bounding box center [507, 76] width 9 height 9
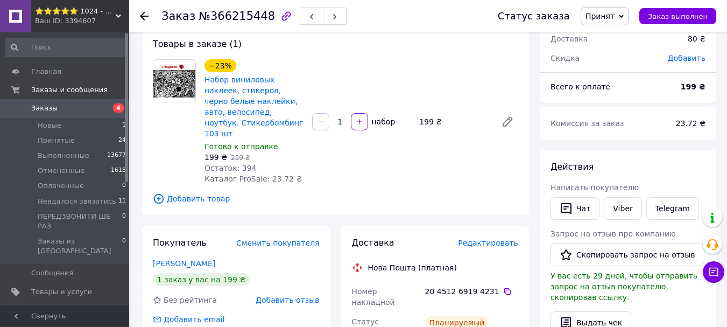
scroll to position [605, 0]
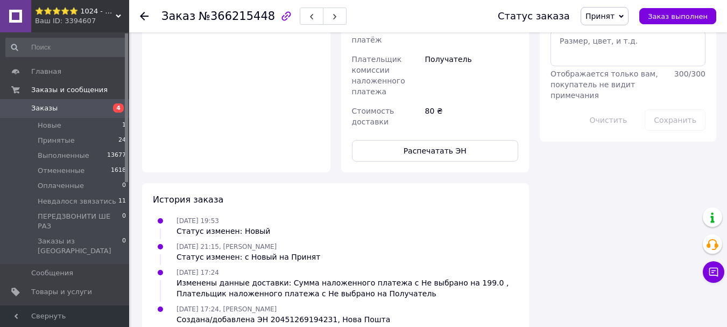
click at [140, 13] on icon at bounding box center [144, 16] width 9 height 9
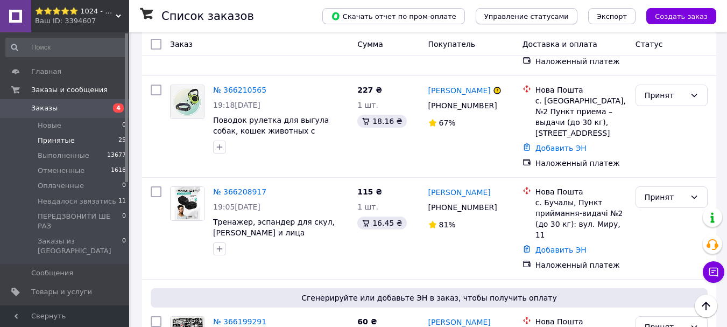
scroll to position [2456, 0]
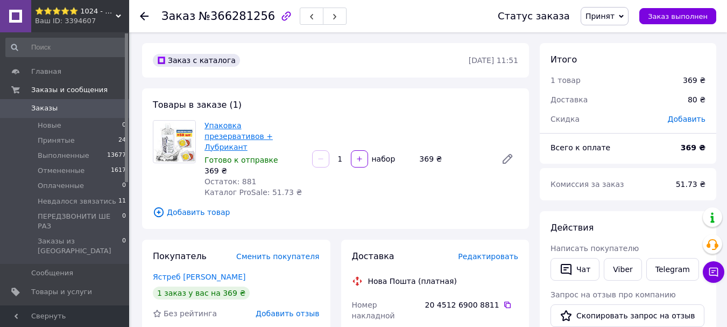
click at [229, 130] on link "Упаковка презервативов + Лубрикант" at bounding box center [238, 136] width 68 height 30
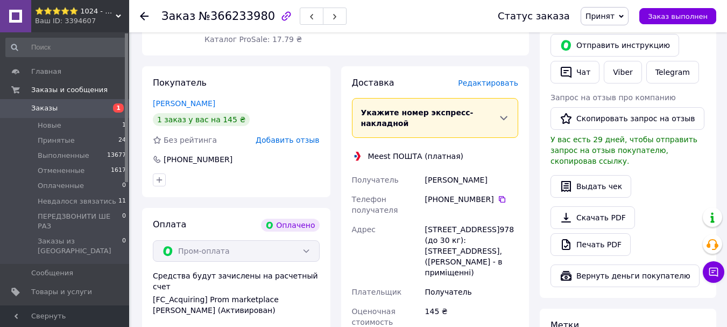
scroll to position [699, 0]
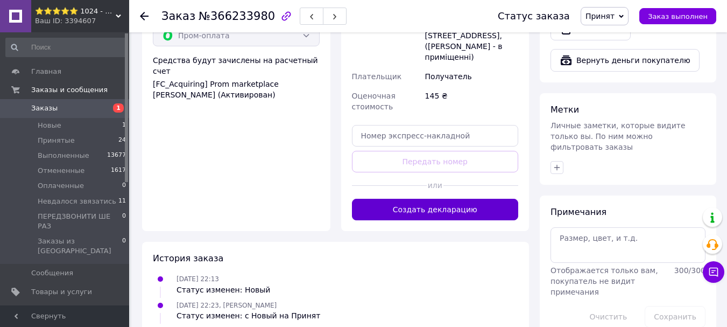
click at [441, 199] on button "Создать декларацию" at bounding box center [435, 210] width 167 height 22
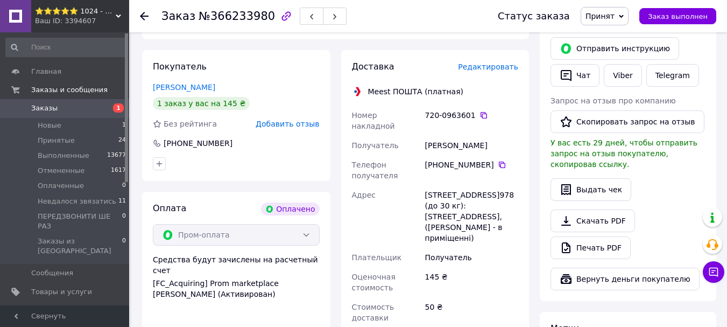
scroll to position [484, 0]
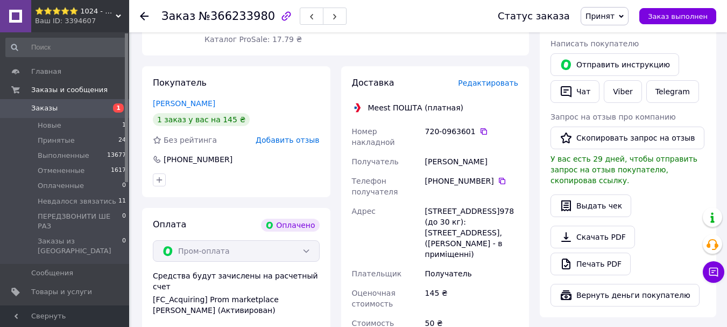
click at [481, 126] on div "720-0963601" at bounding box center [471, 131] width 93 height 11
click at [480, 127] on icon at bounding box center [483, 131] width 9 height 9
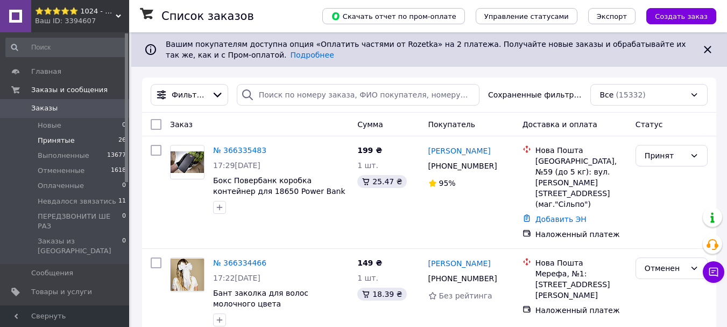
click at [89, 140] on li "Принятые 26" at bounding box center [66, 140] width 132 height 15
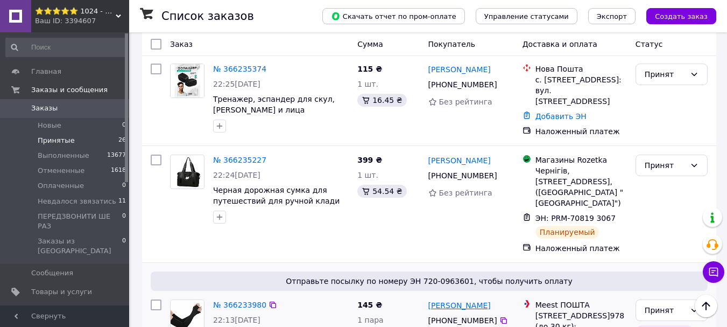
scroll to position [1528, 0]
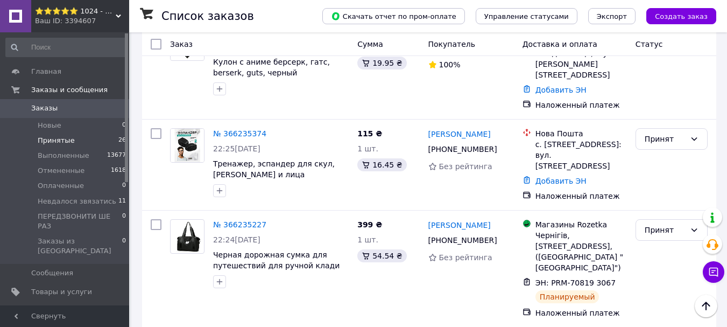
drag, startPoint x: 228, startPoint y: 189, endPoint x: 216, endPoint y: 194, distance: 13.3
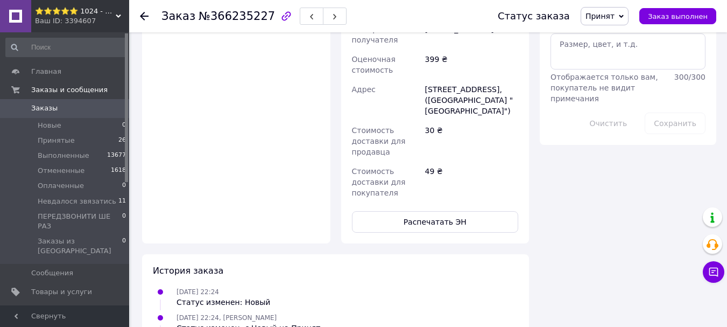
scroll to position [614, 0]
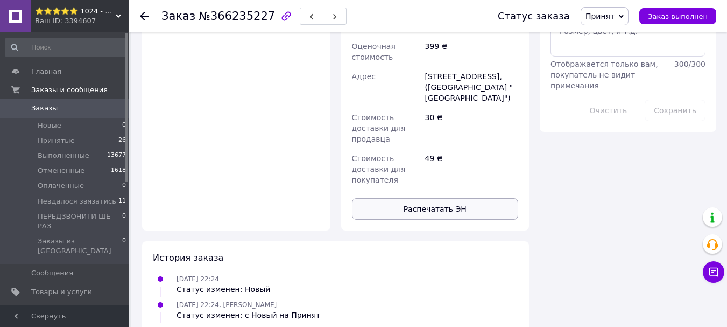
click at [468, 198] on button "Распечатать ЭН" at bounding box center [435, 209] width 167 height 22
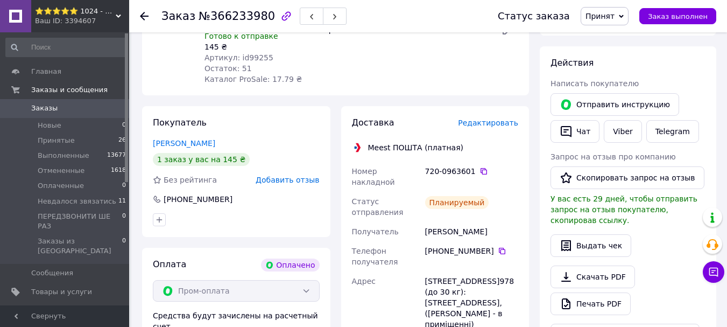
scroll to position [592, 0]
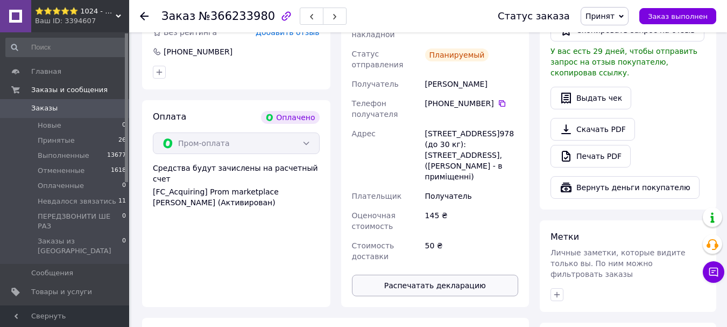
click at [458, 274] on button "Распечатать декларацию" at bounding box center [435, 285] width 167 height 22
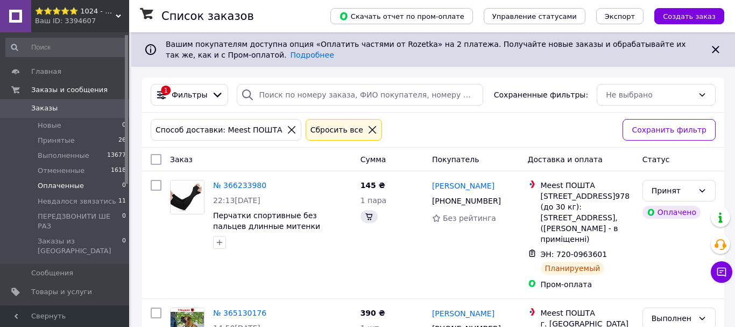
drag, startPoint x: 130, startPoint y: 158, endPoint x: 41, endPoint y: 133, distance: 91.5
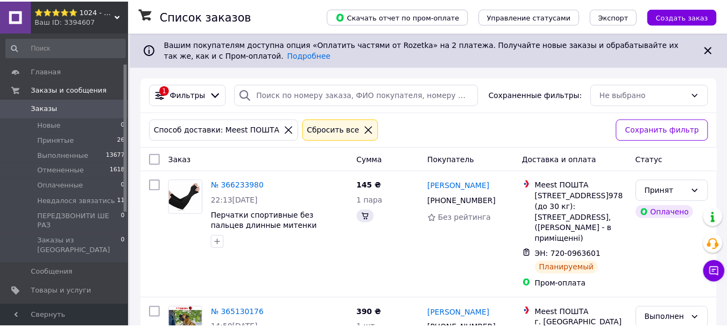
scroll to position [56, 0]
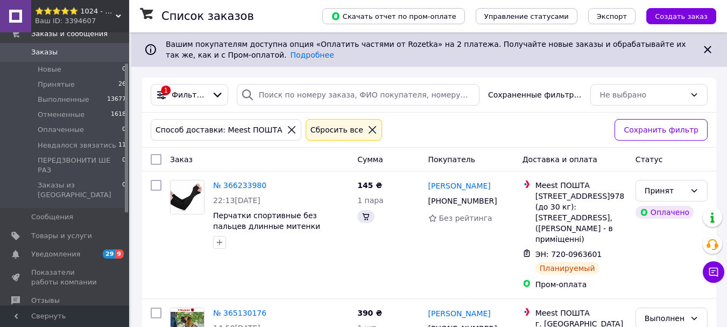
click at [74, 83] on li "Принятые 26" at bounding box center [66, 84] width 132 height 15
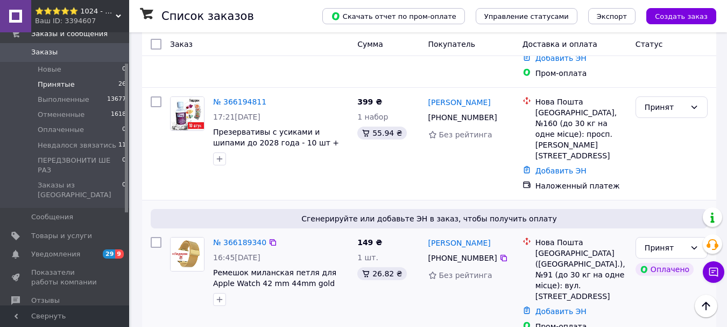
scroll to position [2658, 0]
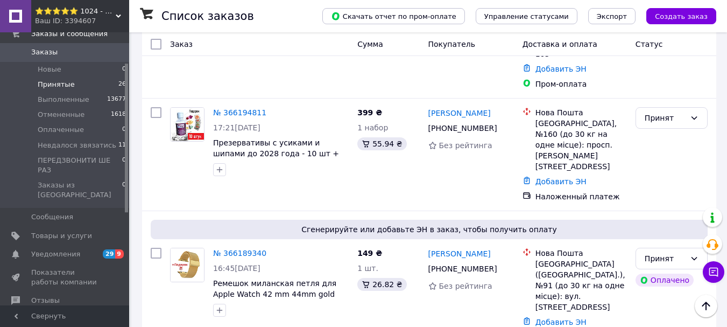
drag, startPoint x: 229, startPoint y: 143, endPoint x: 224, endPoint y: 136, distance: 8.1
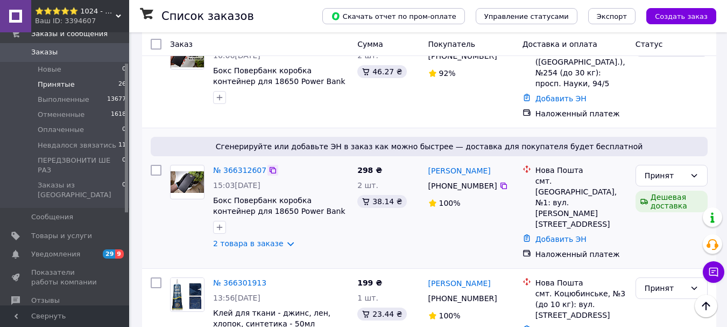
scroll to position [345, 0]
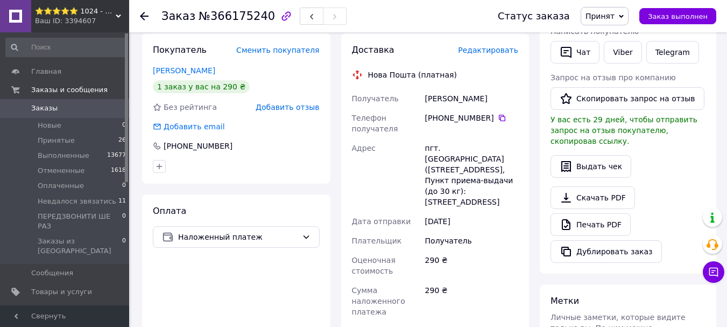
scroll to position [215, 0]
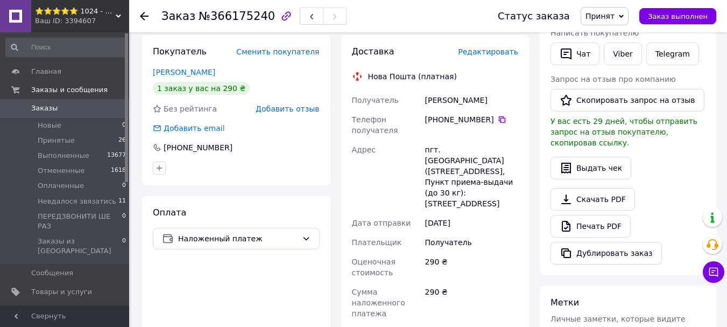
click at [499, 117] on icon at bounding box center [502, 119] width 6 height 6
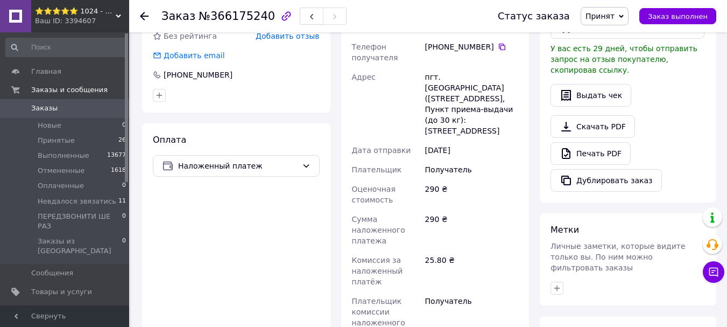
scroll to position [484, 0]
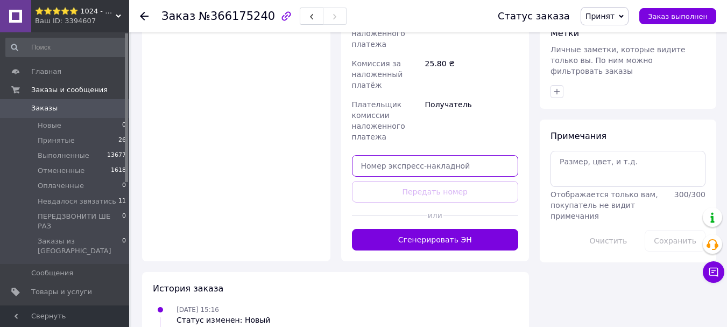
click at [427, 162] on input "text" at bounding box center [435, 166] width 167 height 22
paste input "20451269191326"
type input "20451269191326"
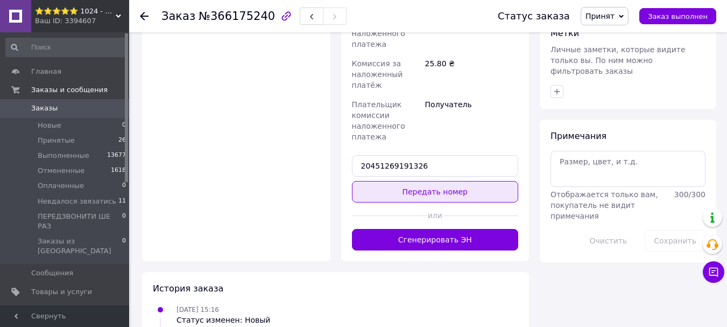
click at [422, 181] on button "Передать номер" at bounding box center [435, 192] width 167 height 22
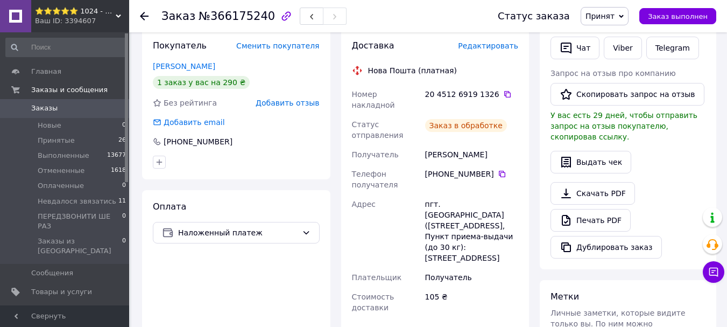
scroll to position [247, 0]
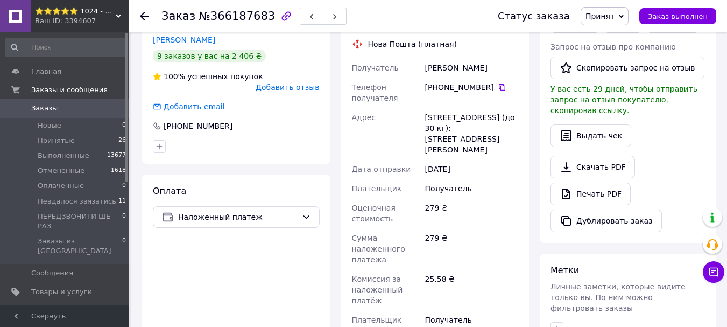
scroll to position [229, 0]
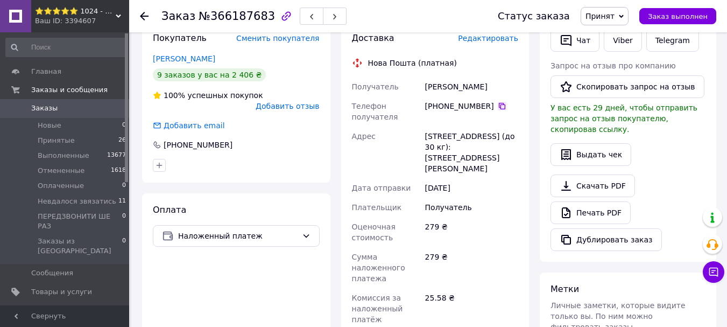
click at [498, 104] on icon at bounding box center [502, 106] width 9 height 9
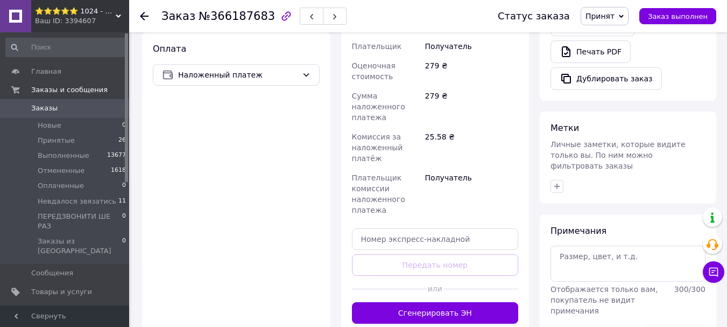
scroll to position [390, 0]
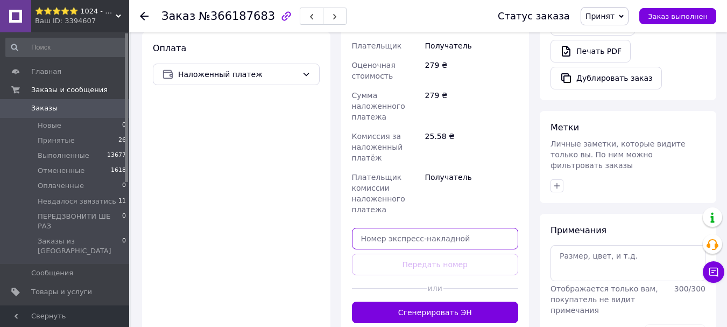
click at [430, 228] on input "text" at bounding box center [435, 239] width 167 height 22
paste input "20451269190640"
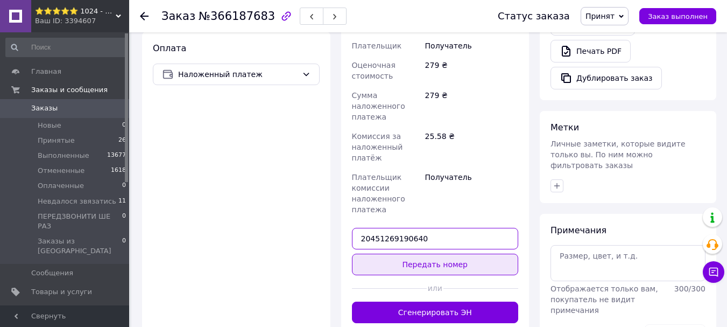
type input "20451269190640"
click at [427, 253] on button "Передать номер" at bounding box center [435, 264] width 167 height 22
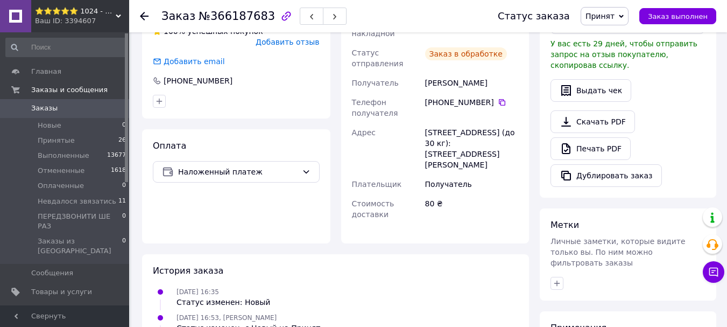
scroll to position [229, 0]
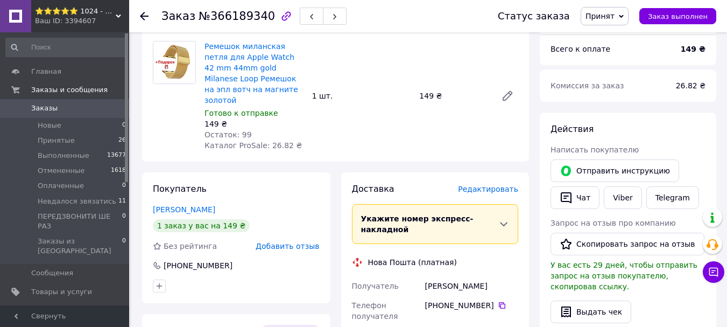
scroll to position [538, 0]
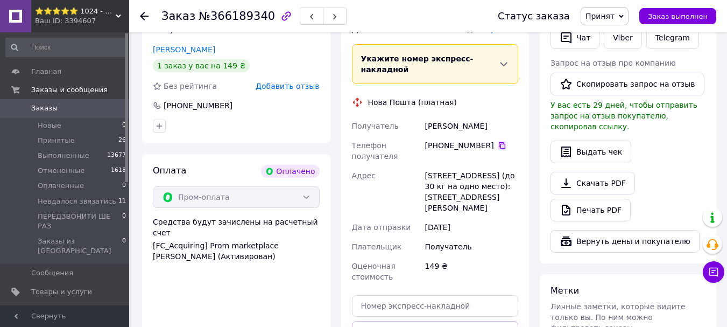
click at [498, 141] on icon at bounding box center [502, 145] width 9 height 9
click at [489, 140] on div "[PHONE_NUMBER]" at bounding box center [471, 145] width 93 height 11
click at [499, 142] on icon at bounding box center [502, 145] width 6 height 6
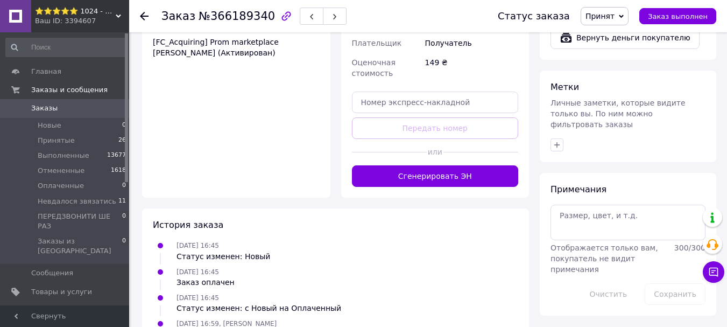
scroll to position [742, 0]
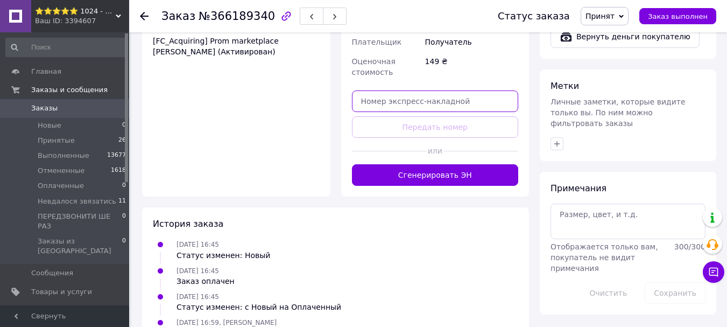
click at [414, 90] on input "text" at bounding box center [435, 101] width 167 height 22
paste input "20451269194976"
type input "20451269194976"
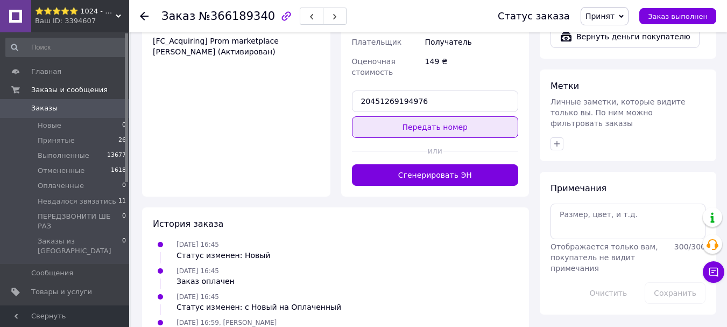
click at [407, 116] on button "Передать номер" at bounding box center [435, 127] width 167 height 22
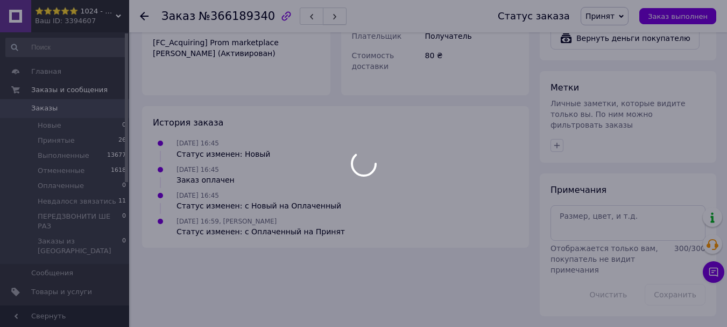
scroll to position [709, 0]
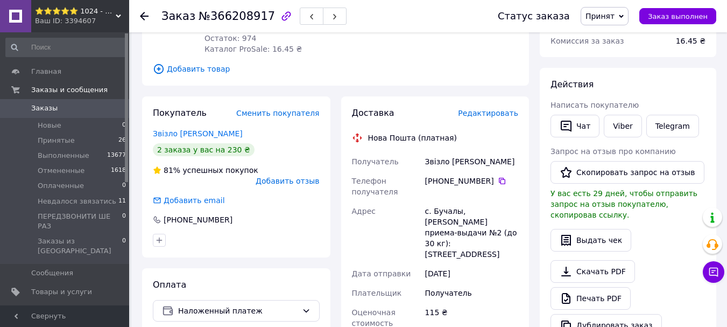
scroll to position [161, 0]
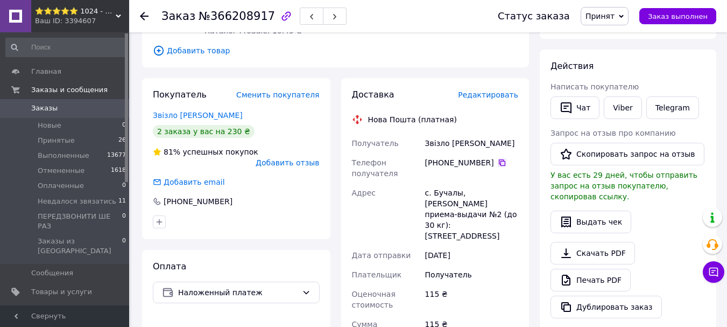
click at [499, 161] on icon at bounding box center [502, 162] width 6 height 6
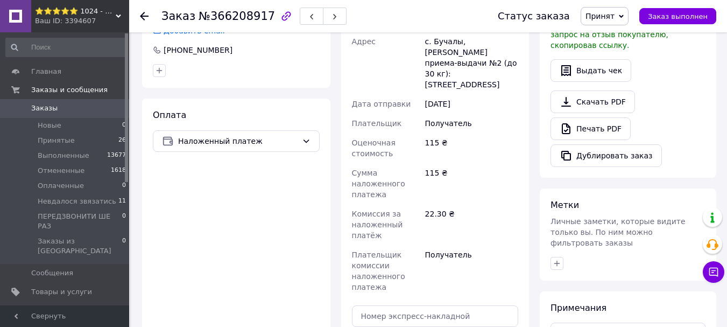
scroll to position [323, 0]
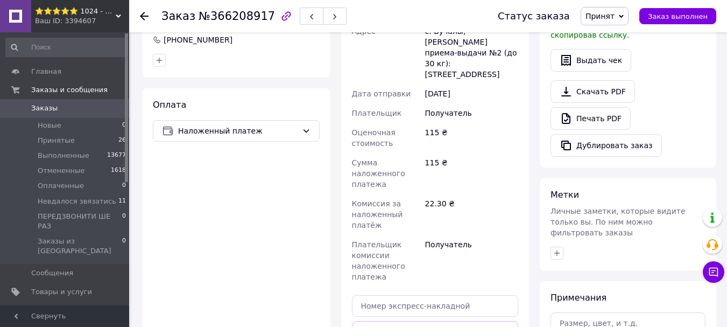
click at [447, 300] on div "Доставка Редактировать Нова Пошта (платная) Получатель Звізло [PERSON_NAME] Тел…" at bounding box center [435, 158] width 167 height 463
click at [446, 295] on input "text" at bounding box center [435, 306] width 167 height 22
paste input "20451269188649"
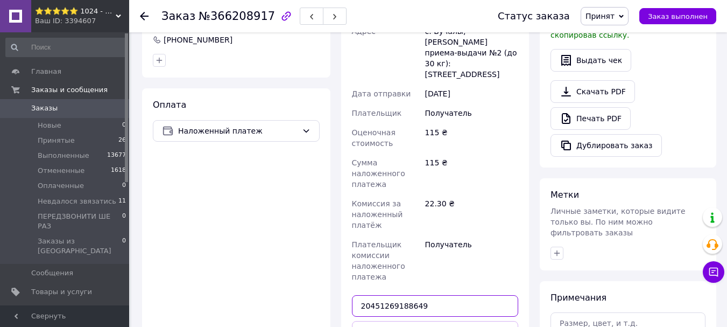
type input "20451269188649"
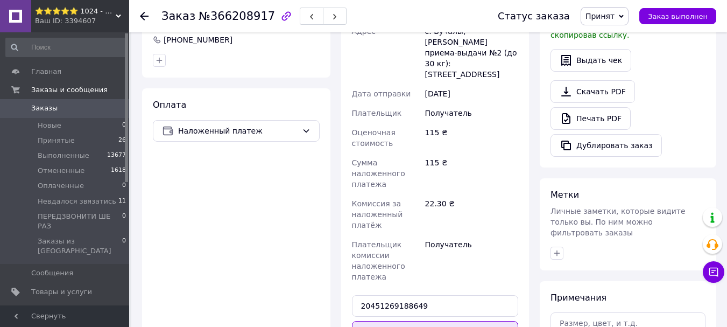
click at [437, 321] on button "Передать номер" at bounding box center [435, 332] width 167 height 22
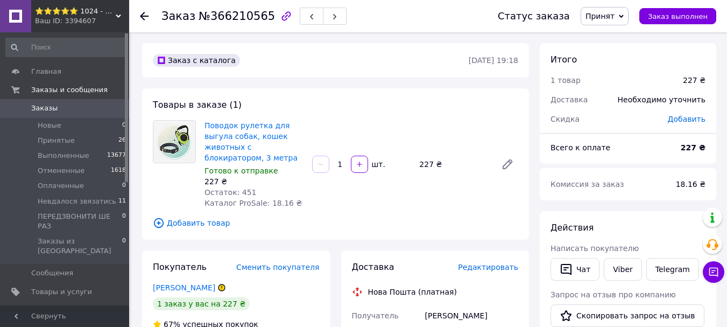
scroll to position [215, 0]
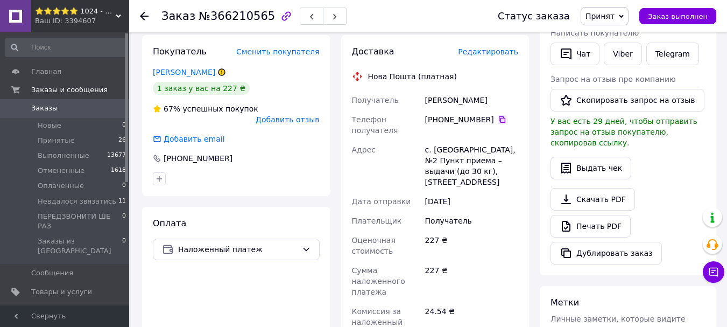
click at [498, 119] on icon at bounding box center [502, 119] width 9 height 9
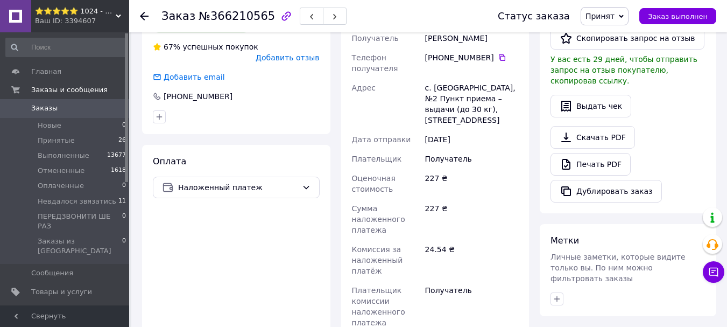
scroll to position [377, 0]
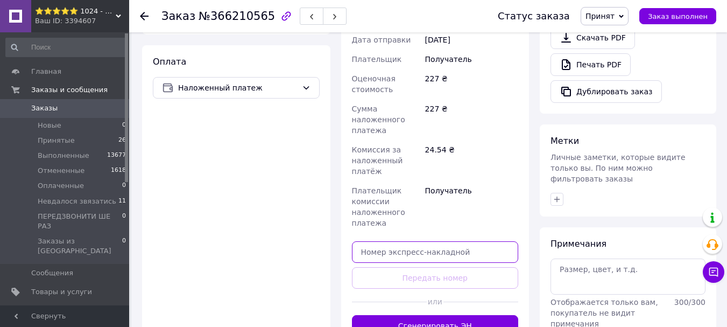
click at [452, 243] on input "text" at bounding box center [435, 252] width 167 height 22
paste input "20451269188088"
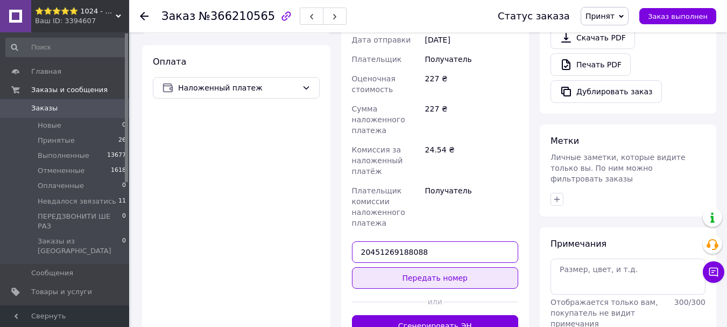
type input "20451269188088"
click at [443, 268] on button "Передать номер" at bounding box center [435, 278] width 167 height 22
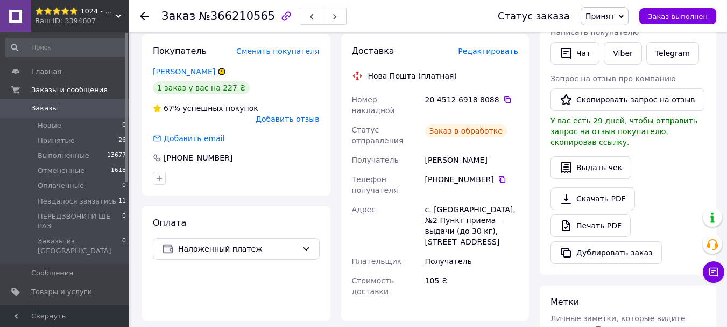
scroll to position [215, 0]
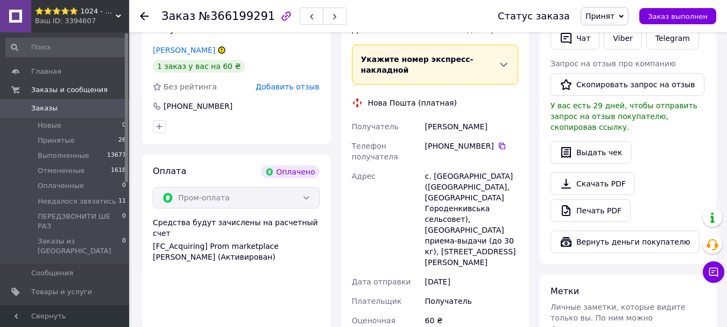
scroll to position [538, 0]
click at [498, 141] on icon at bounding box center [502, 145] width 9 height 9
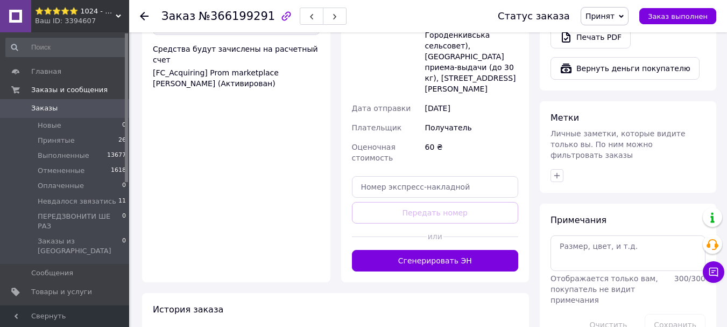
scroll to position [753, 0]
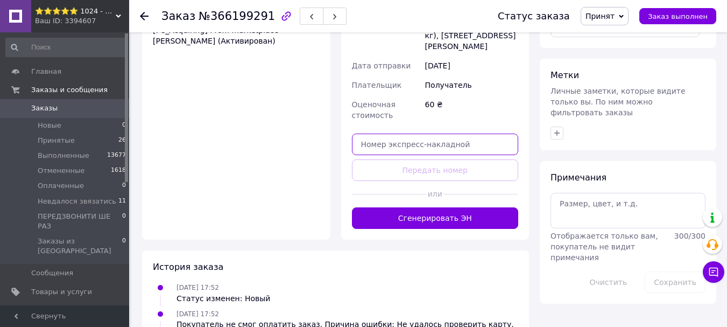
click at [429, 133] on input "text" at bounding box center [435, 144] width 167 height 22
paste input "20451269194738"
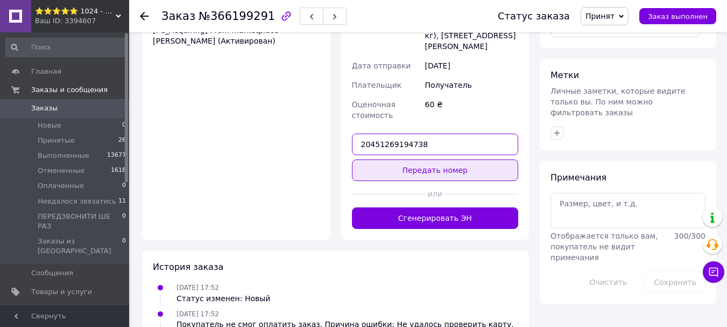
type input "20451269194738"
click at [420, 159] on button "Передать номер" at bounding box center [435, 170] width 167 height 22
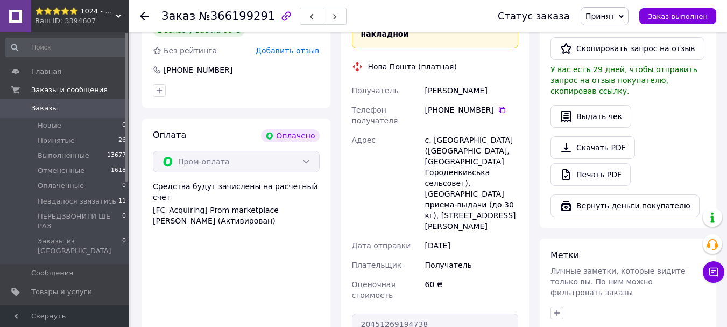
scroll to position [592, 0]
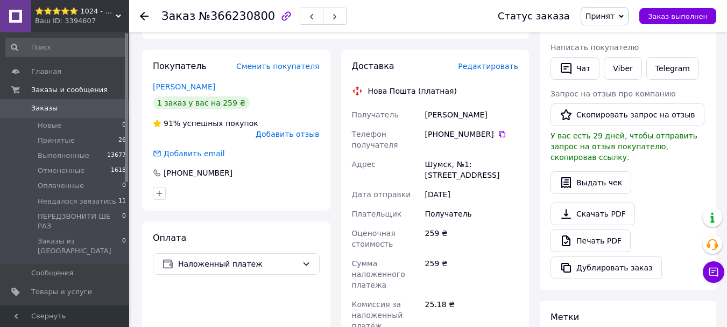
scroll to position [215, 0]
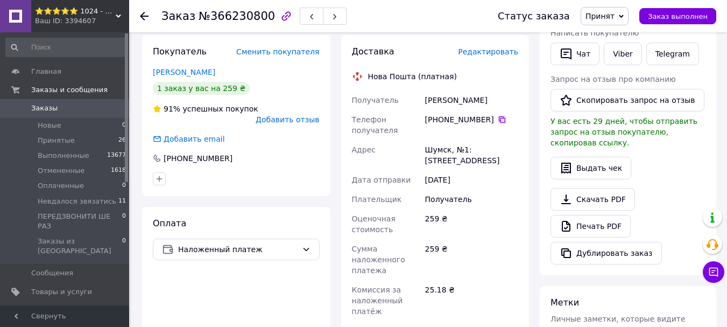
click at [499, 116] on icon at bounding box center [502, 119] width 6 height 6
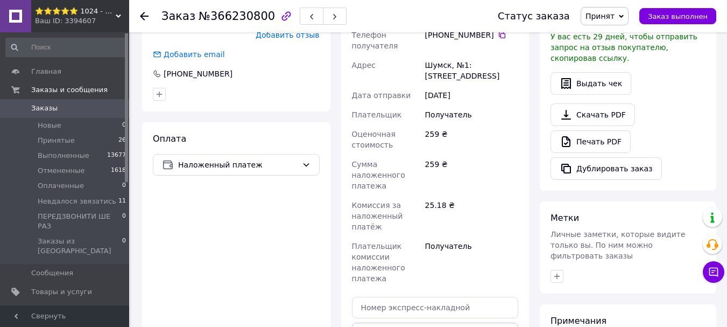
scroll to position [430, 0]
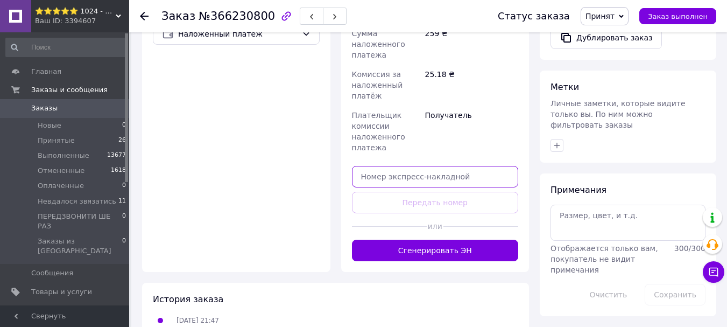
click at [448, 170] on input "text" at bounding box center [435, 177] width 167 height 22
paste input "20451269187010"
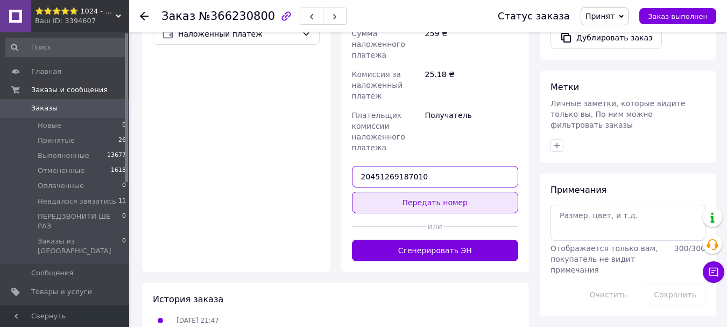
type input "20451269187010"
click at [441, 193] on button "Передать номер" at bounding box center [435, 203] width 167 height 22
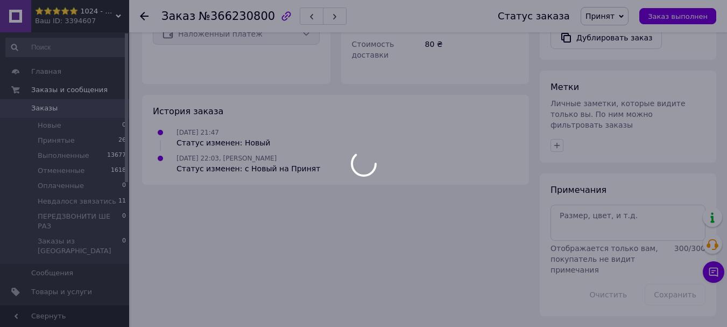
scroll to position [409, 0]
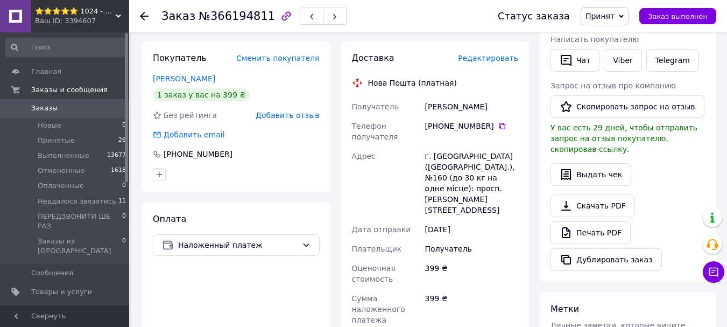
scroll to position [215, 0]
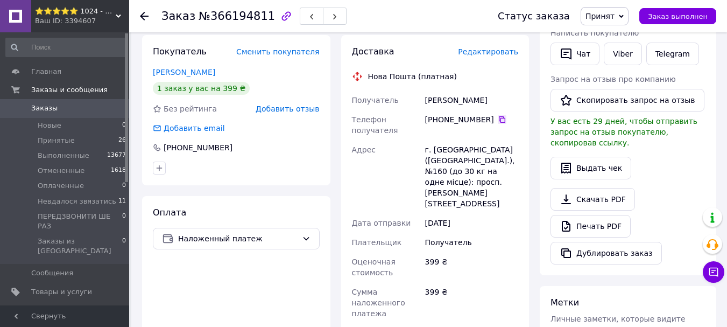
click at [499, 116] on icon at bounding box center [502, 119] width 6 height 6
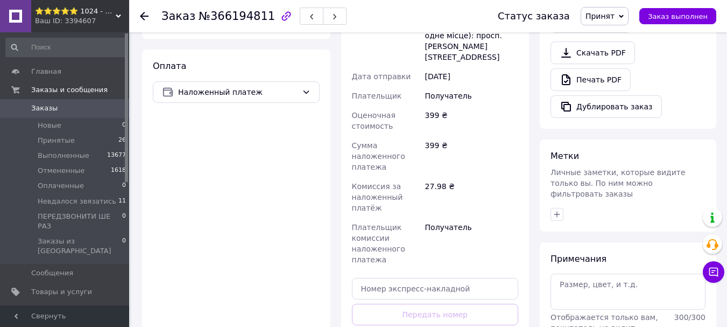
scroll to position [377, 0]
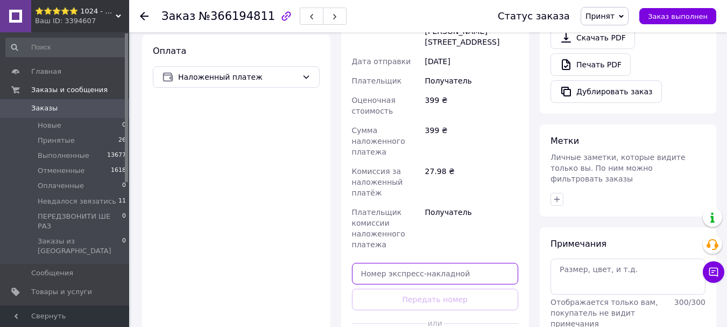
click at [426, 263] on input "text" at bounding box center [435, 274] width 167 height 22
paste input "20451269189862"
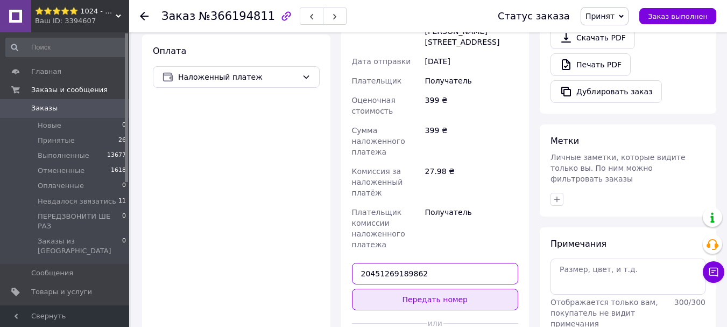
type input "20451269189862"
click at [427, 288] on button "Передать номер" at bounding box center [435, 299] width 167 height 22
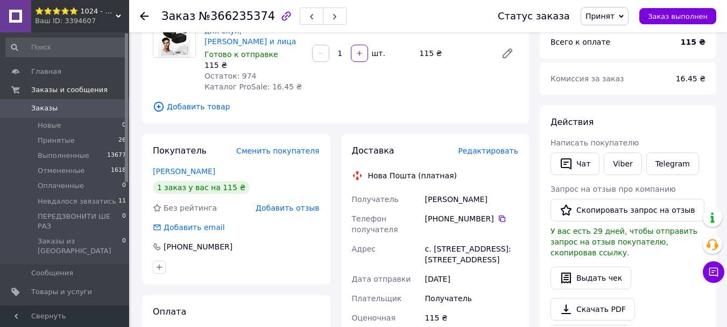
scroll to position [161, 0]
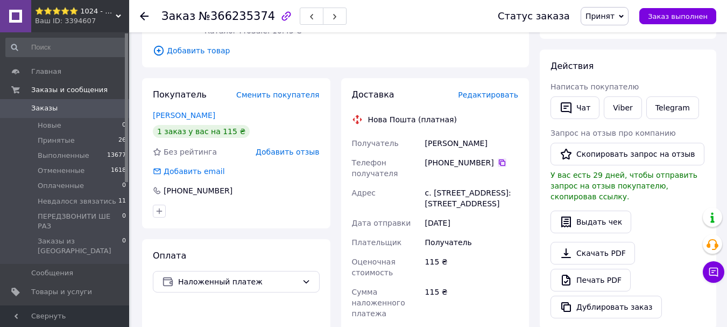
click at [498, 159] on icon at bounding box center [502, 162] width 9 height 9
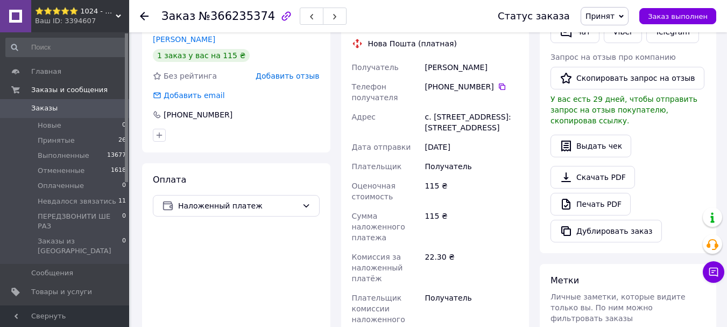
scroll to position [377, 0]
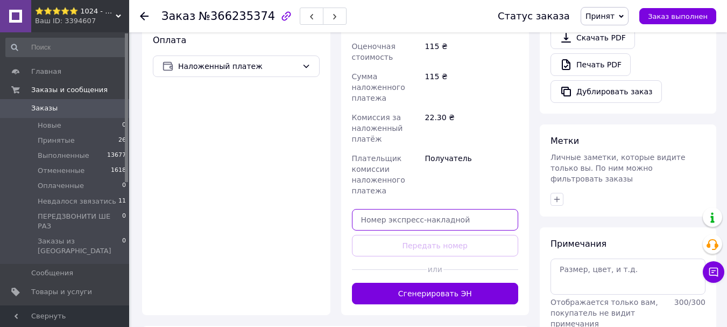
click at [401, 228] on input "text" at bounding box center [435, 220] width 167 height 22
paste input "20451269185723"
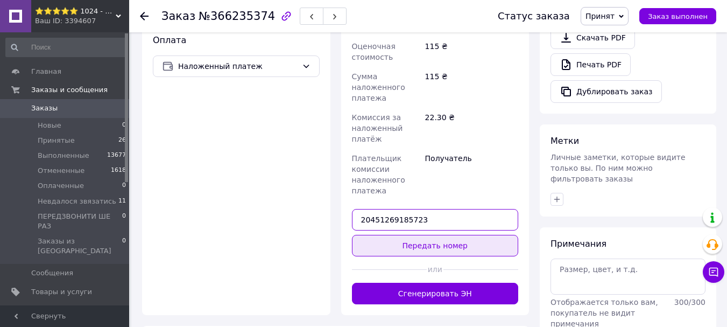
type input "20451269185723"
click at [407, 242] on button "Передать номер" at bounding box center [435, 246] width 167 height 22
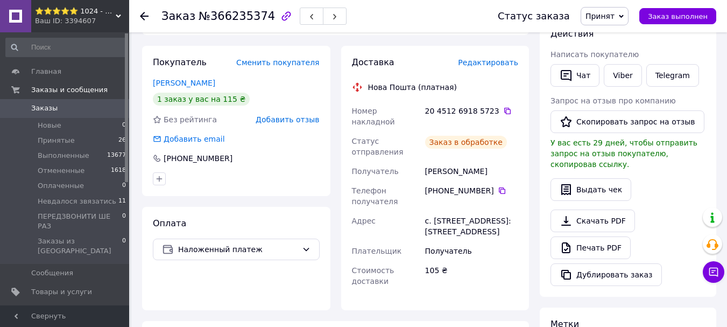
scroll to position [161, 0]
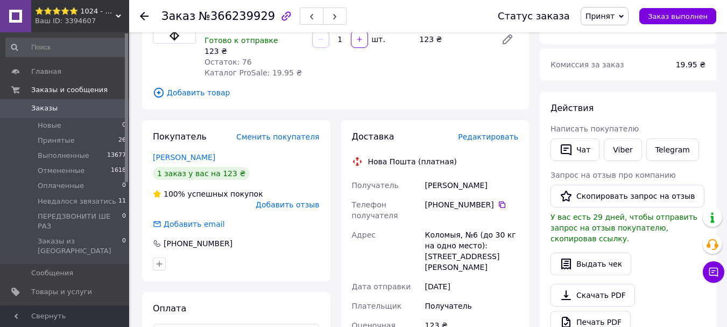
scroll to position [215, 0]
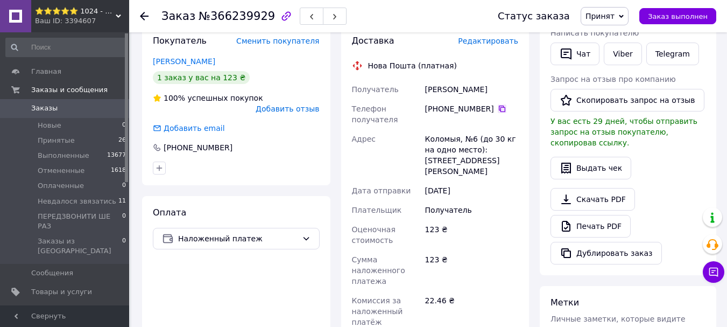
click at [498, 110] on icon at bounding box center [502, 108] width 9 height 9
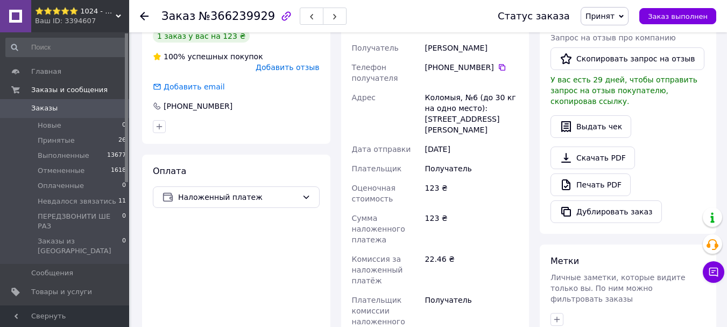
scroll to position [377, 0]
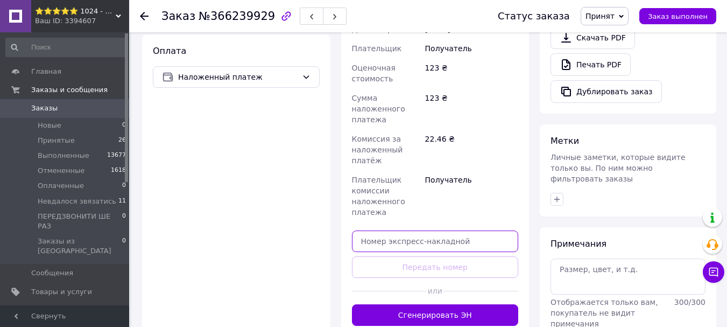
click at [445, 236] on input "text" at bounding box center [435, 241] width 167 height 22
paste input "20451269184529"
type input "20451269184529"
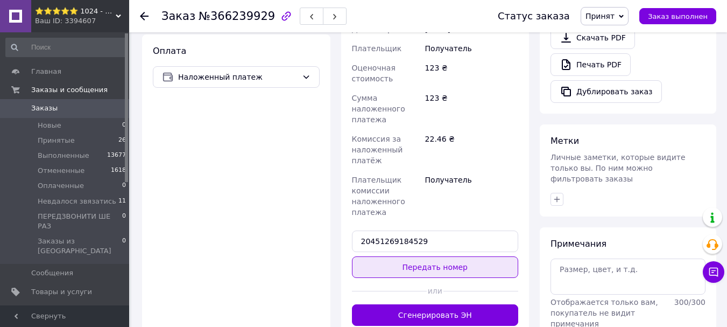
click at [435, 256] on button "Передать номер" at bounding box center [435, 267] width 167 height 22
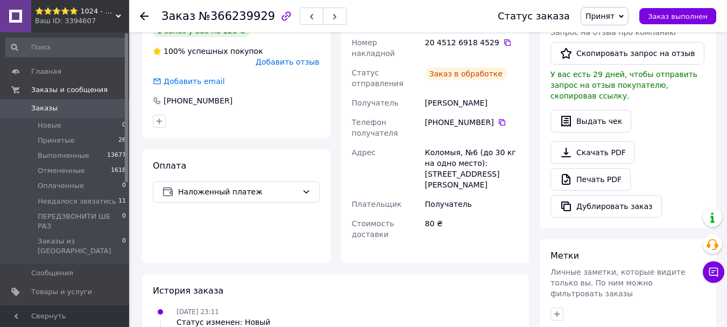
scroll to position [215, 0]
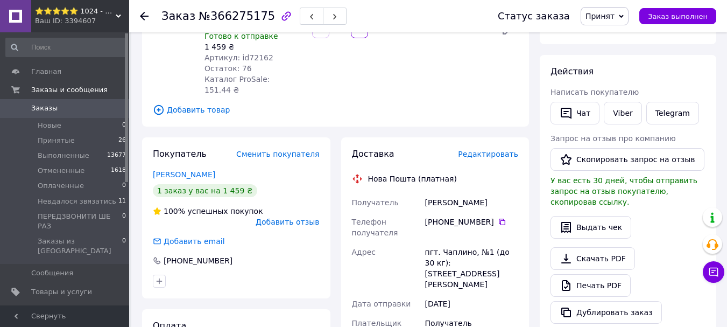
scroll to position [161, 0]
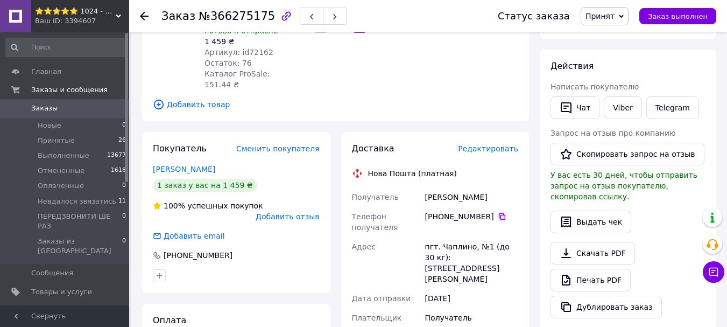
click at [498, 212] on icon at bounding box center [502, 216] width 9 height 9
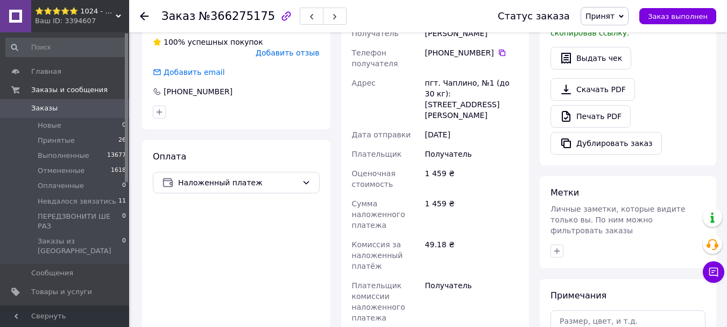
scroll to position [377, 0]
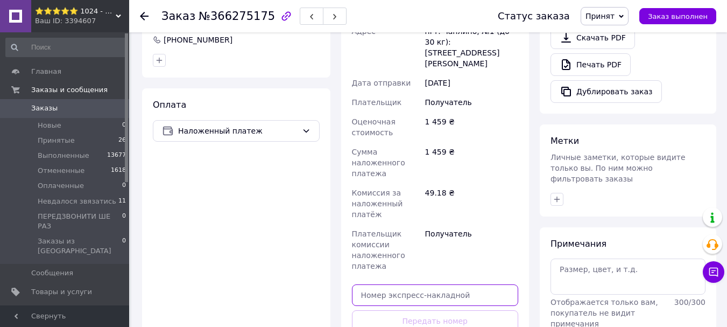
click at [408, 284] on input "text" at bounding box center [435, 295] width 167 height 22
paste input "20451269183264"
type input "20451269183264"
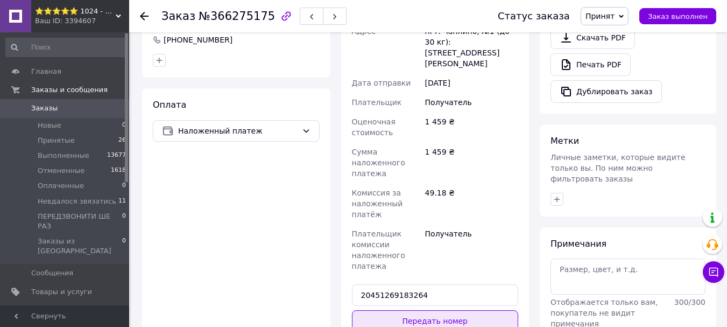
click at [421, 310] on button "Передать номер" at bounding box center [435, 321] width 167 height 22
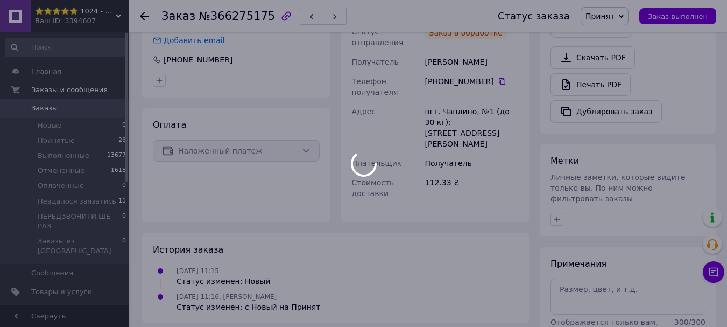
scroll to position [269, 0]
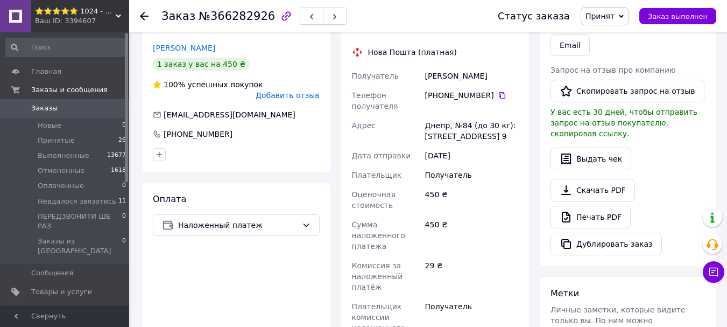
scroll to position [269, 0]
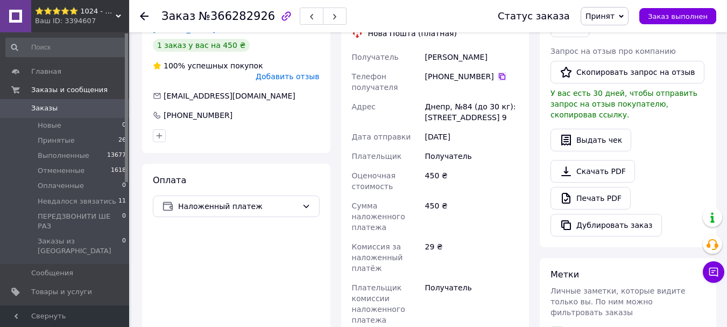
click at [499, 73] on icon at bounding box center [502, 76] width 6 height 6
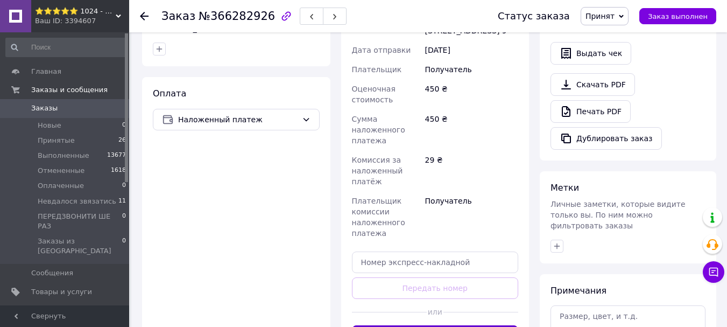
scroll to position [430, 0]
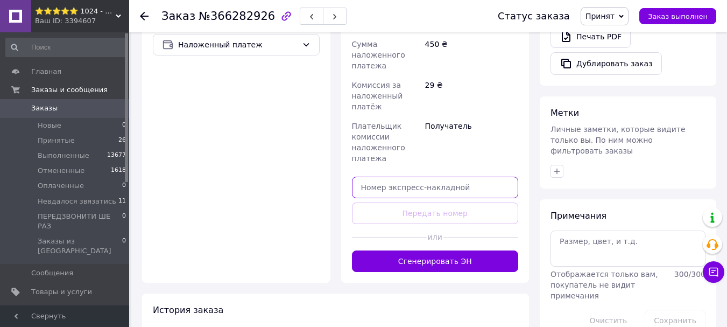
click at [463, 176] on input "text" at bounding box center [435, 187] width 167 height 22
paste input "20451269181735"
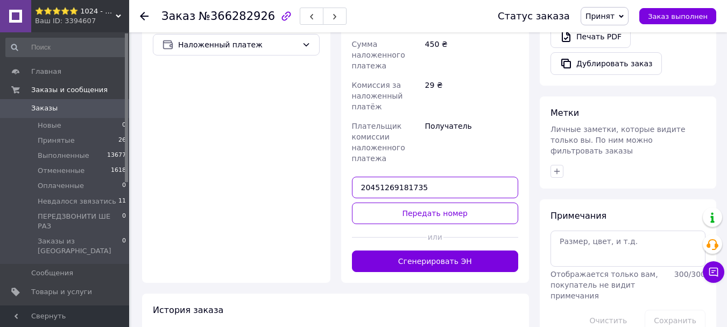
type input "20451269181735"
click at [441, 188] on div "Доставка Редактировать Нова Пошта (платная) Получатель Намчук Виктория Телефон …" at bounding box center [435, 56] width 167 height 430
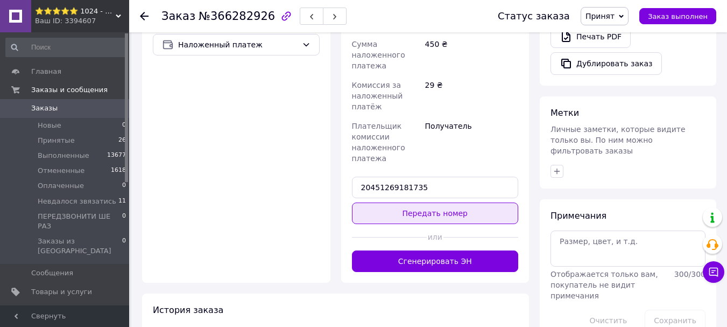
click at [441, 202] on button "Передать номер" at bounding box center [435, 213] width 167 height 22
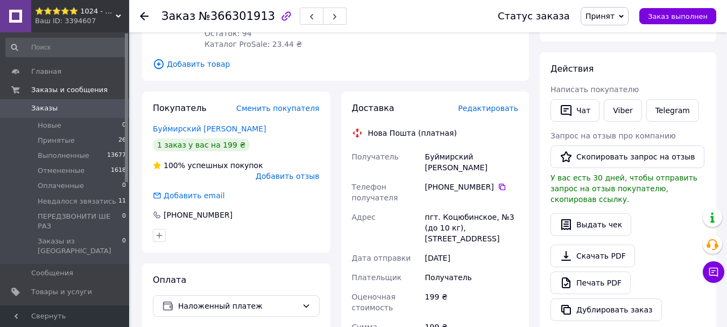
scroll to position [161, 0]
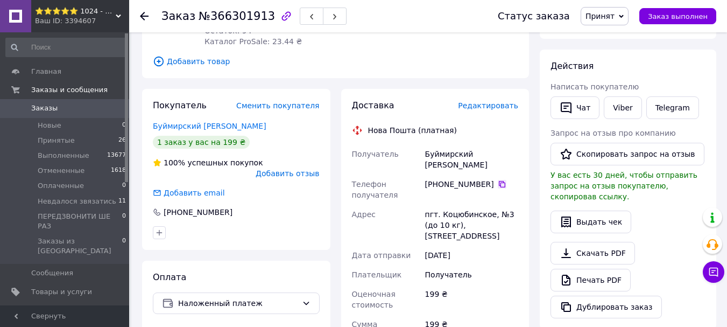
click at [498, 180] on icon at bounding box center [502, 184] width 9 height 9
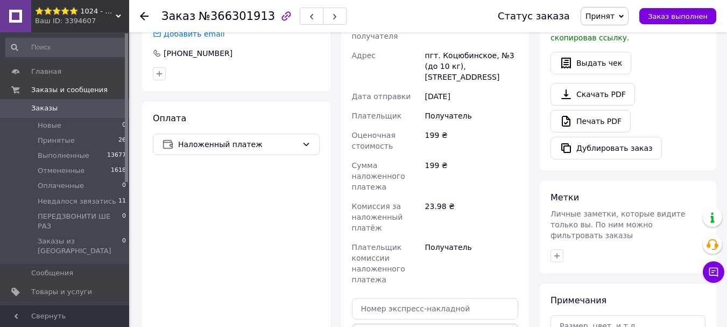
scroll to position [323, 0]
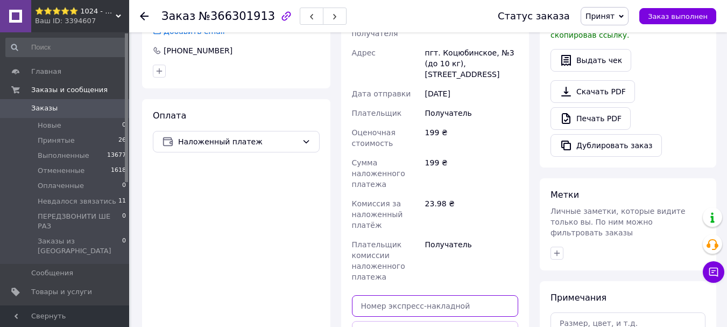
click at [442, 295] on input "text" at bounding box center [435, 306] width 167 height 22
paste input "20451269180648"
type input "20451269180648"
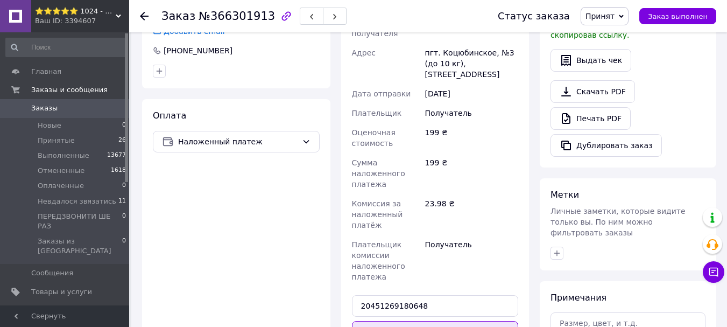
click at [437, 321] on button "Передать номер" at bounding box center [435, 332] width 167 height 22
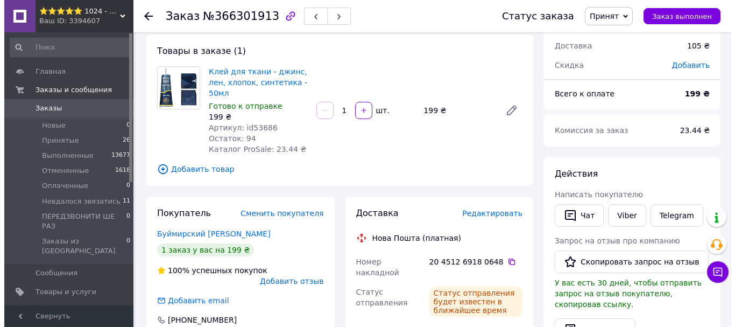
scroll to position [0, 0]
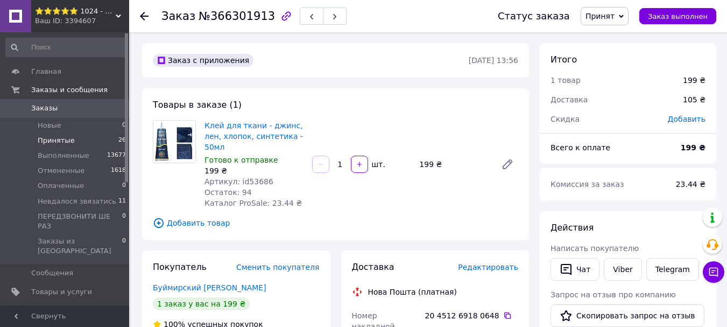
click at [70, 144] on li "Принятые 26" at bounding box center [66, 140] width 132 height 15
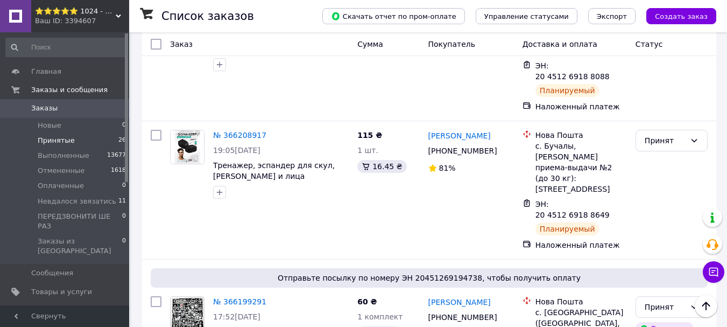
scroll to position [2744, 0]
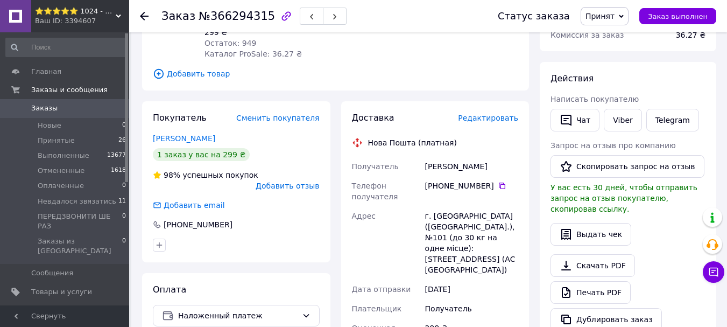
scroll to position [161, 0]
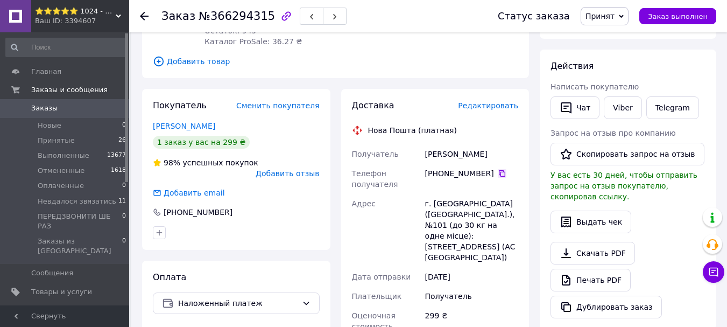
click at [499, 170] on icon at bounding box center [502, 173] width 6 height 6
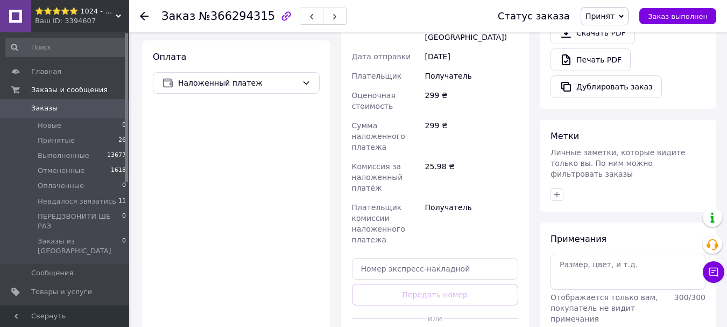
scroll to position [430, 0]
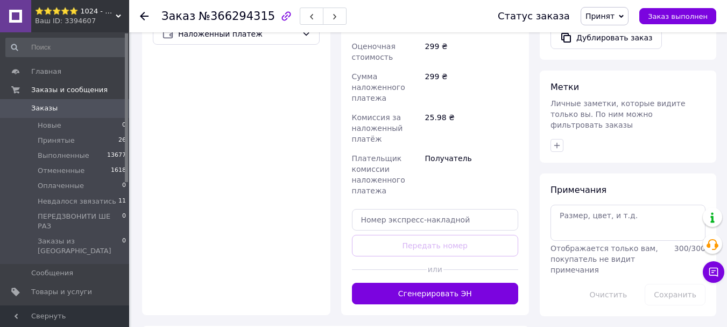
drag, startPoint x: 397, startPoint y: 179, endPoint x: 393, endPoint y: 206, distance: 27.2
click at [398, 180] on div "Доставка Редактировать Нова Пошта (платная) Получатель Ковальский Дмитрий Телеф…" at bounding box center [435, 67] width 167 height 473
click at [393, 209] on input "text" at bounding box center [435, 220] width 167 height 22
paste input "20451269181311"
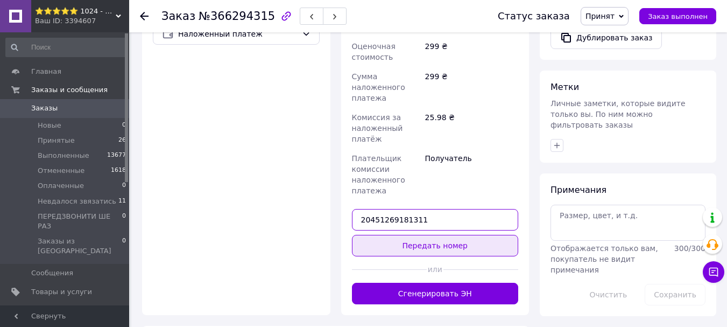
type input "20451269181311"
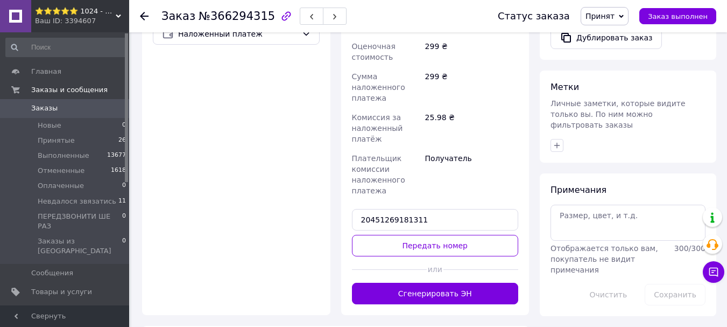
click at [386, 235] on button "Передать номер" at bounding box center [435, 246] width 167 height 22
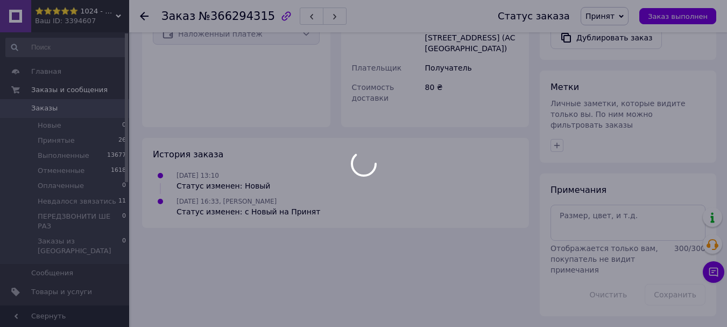
scroll to position [409, 0]
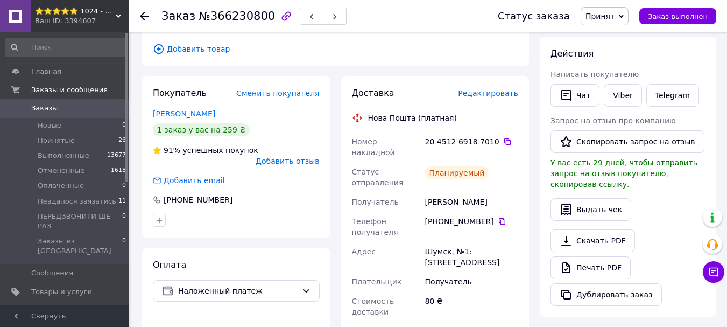
scroll to position [155, 0]
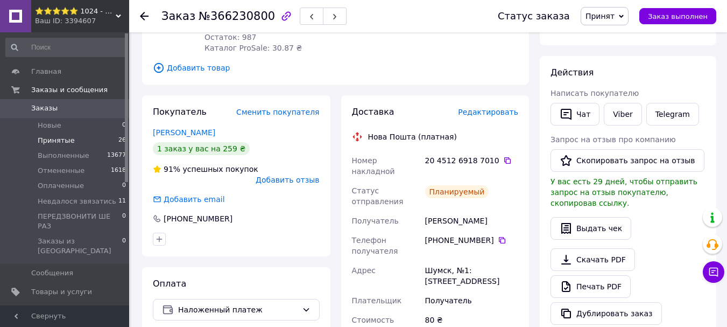
click at [76, 142] on li "Принятые 26" at bounding box center [66, 140] width 132 height 15
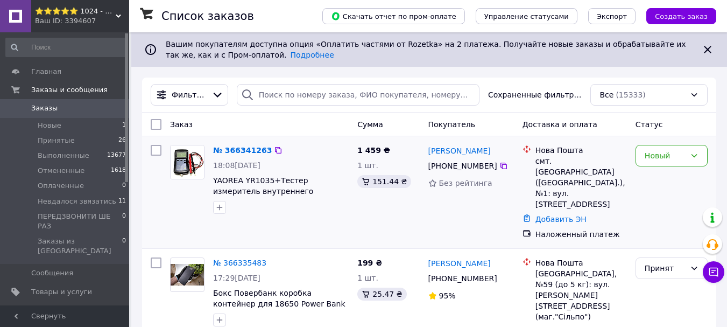
click at [657, 169] on div "Новый" at bounding box center [671, 191] width 81 height 103
click at [659, 157] on div "Новый" at bounding box center [664, 156] width 41 height 12
drag, startPoint x: 657, startPoint y: 176, endPoint x: 557, endPoint y: 116, distance: 116.5
click at [657, 176] on li "Принят" at bounding box center [671, 178] width 71 height 19
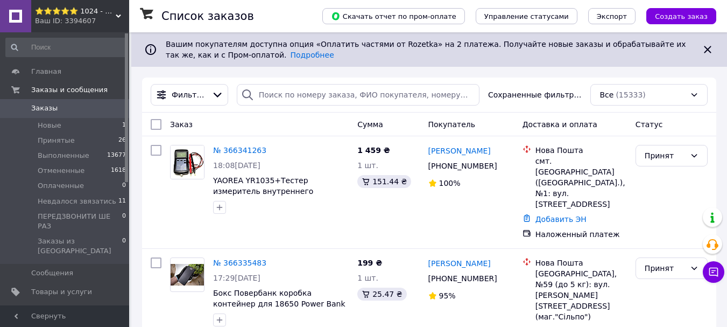
click at [70, 111] on span "Заказы" at bounding box center [65, 108] width 68 height 10
click at [67, 123] on li "Новые 1" at bounding box center [66, 125] width 132 height 15
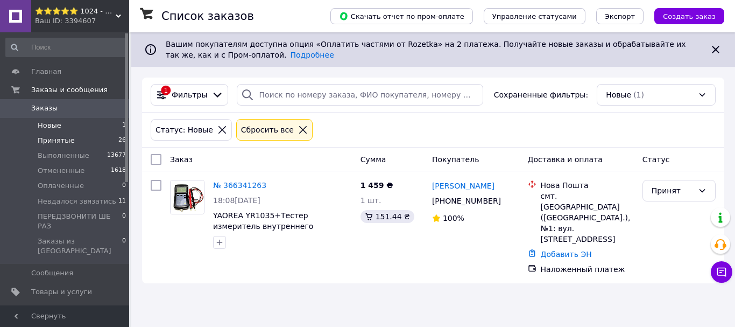
click at [103, 137] on li "Принятые 26" at bounding box center [66, 140] width 132 height 15
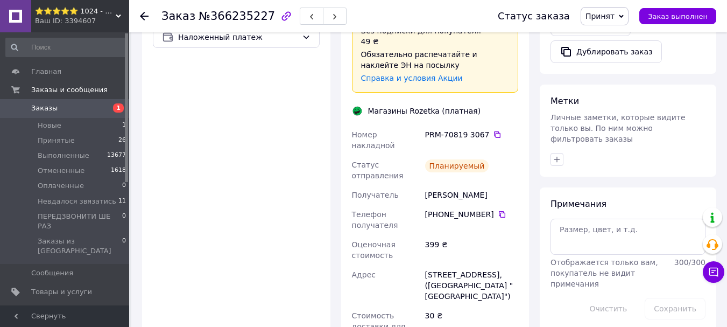
scroll to position [484, 0]
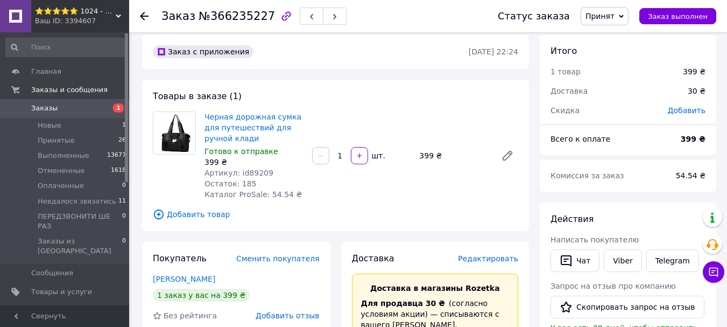
scroll to position [0, 0]
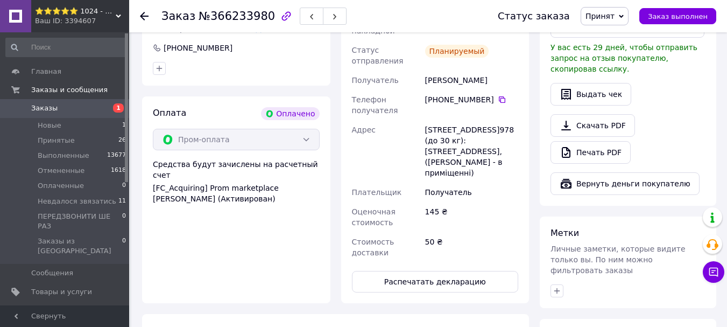
scroll to position [646, 0]
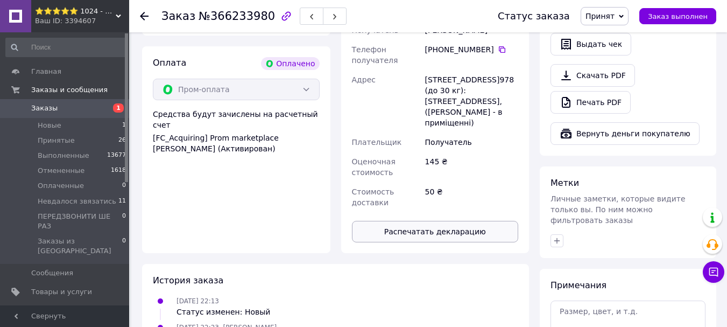
click at [436, 221] on button "Распечатать декларацию" at bounding box center [435, 232] width 167 height 22
